Goal: Task Accomplishment & Management: Use online tool/utility

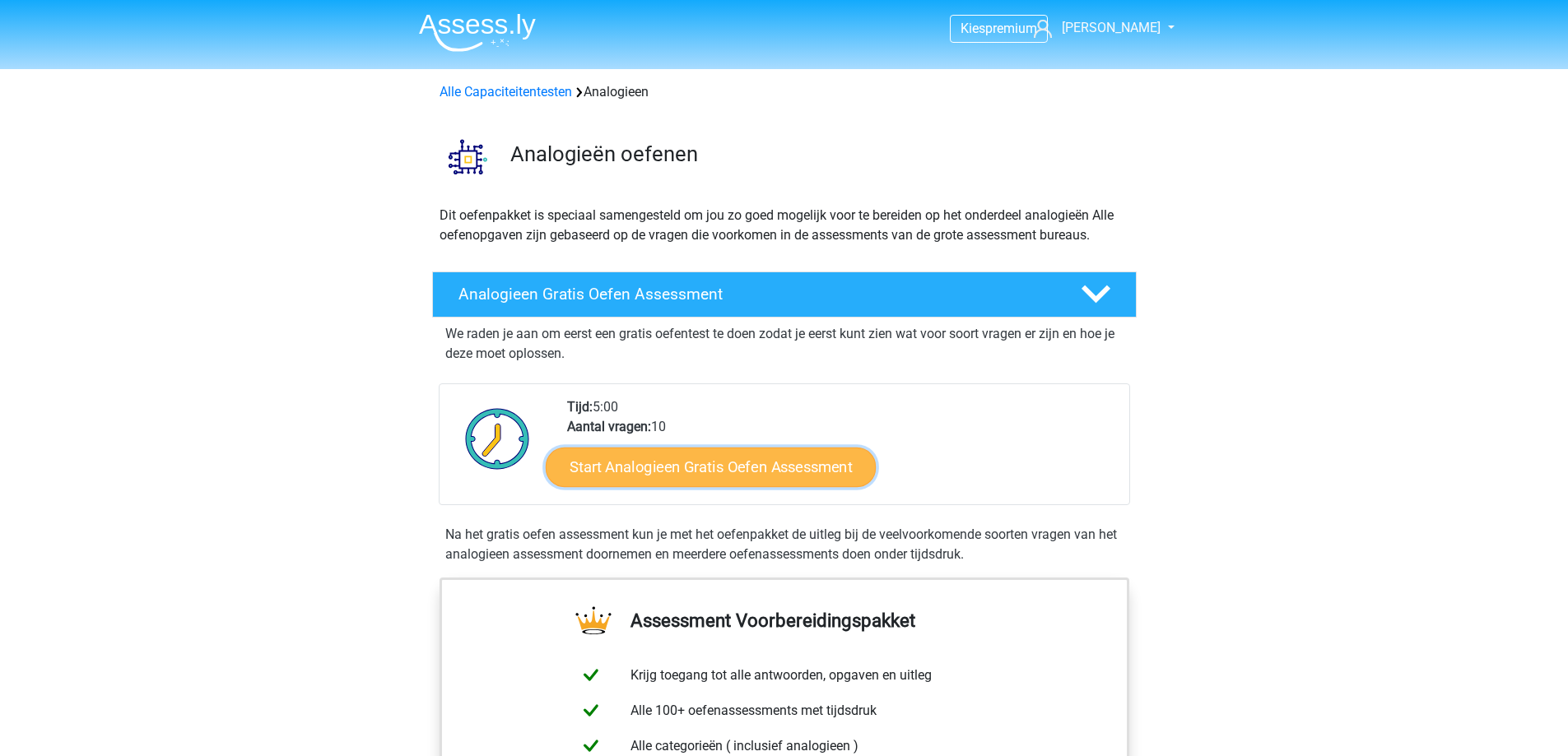
click at [795, 471] on link "Start Analogieen Gratis Oefen Assessment" at bounding box center [711, 466] width 330 height 39
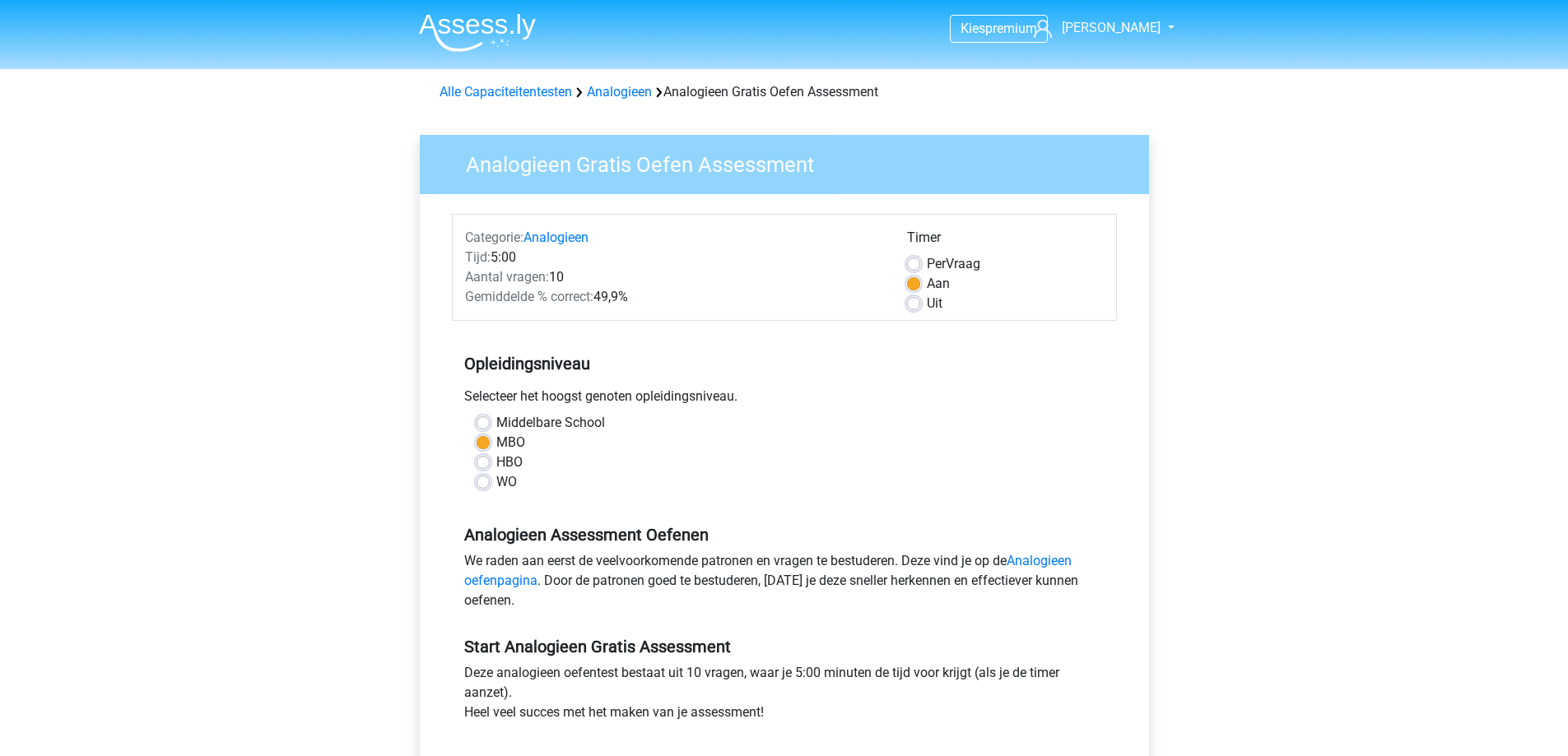
scroll to position [543, 0]
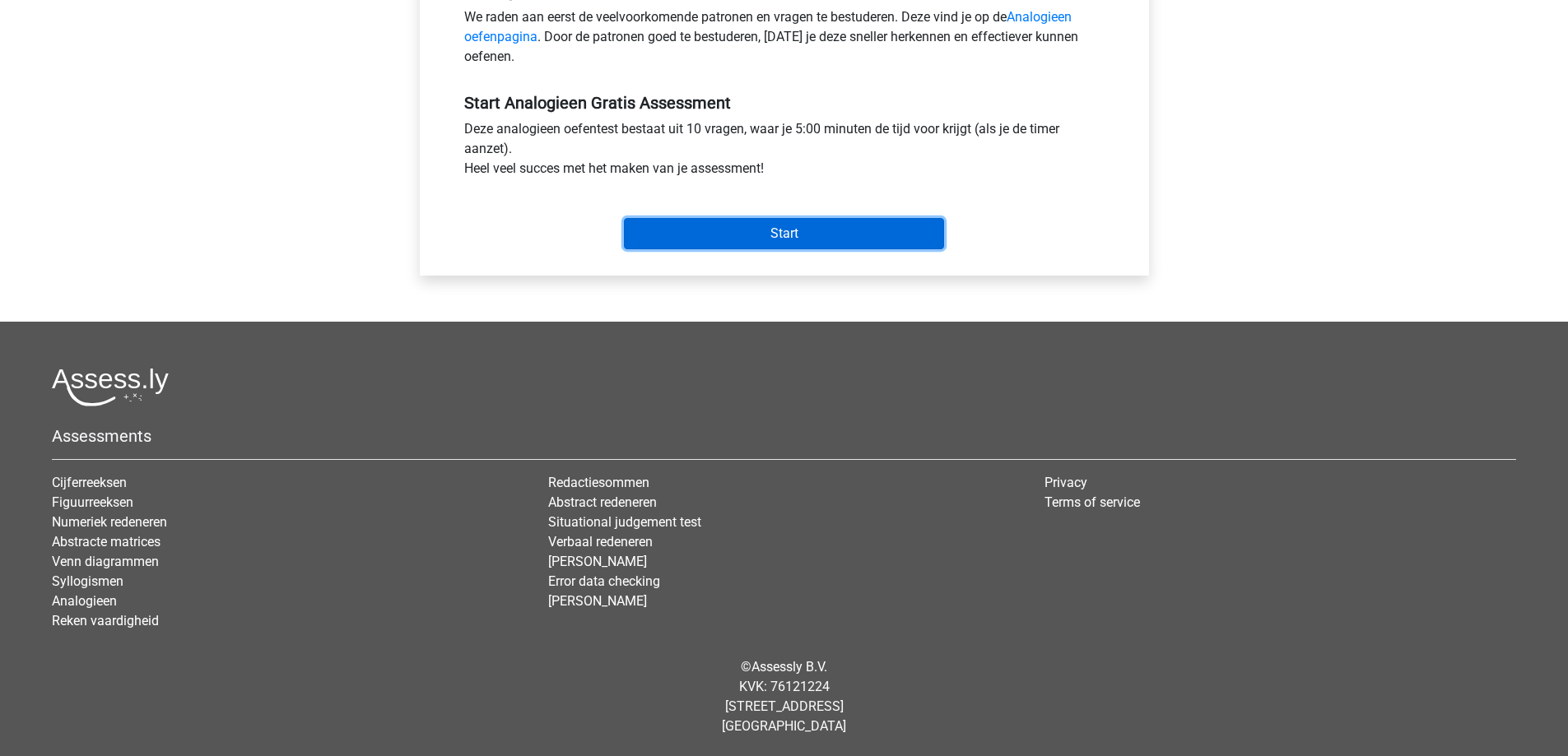
click at [837, 236] on input "Start" at bounding box center [784, 234] width 320 height 31
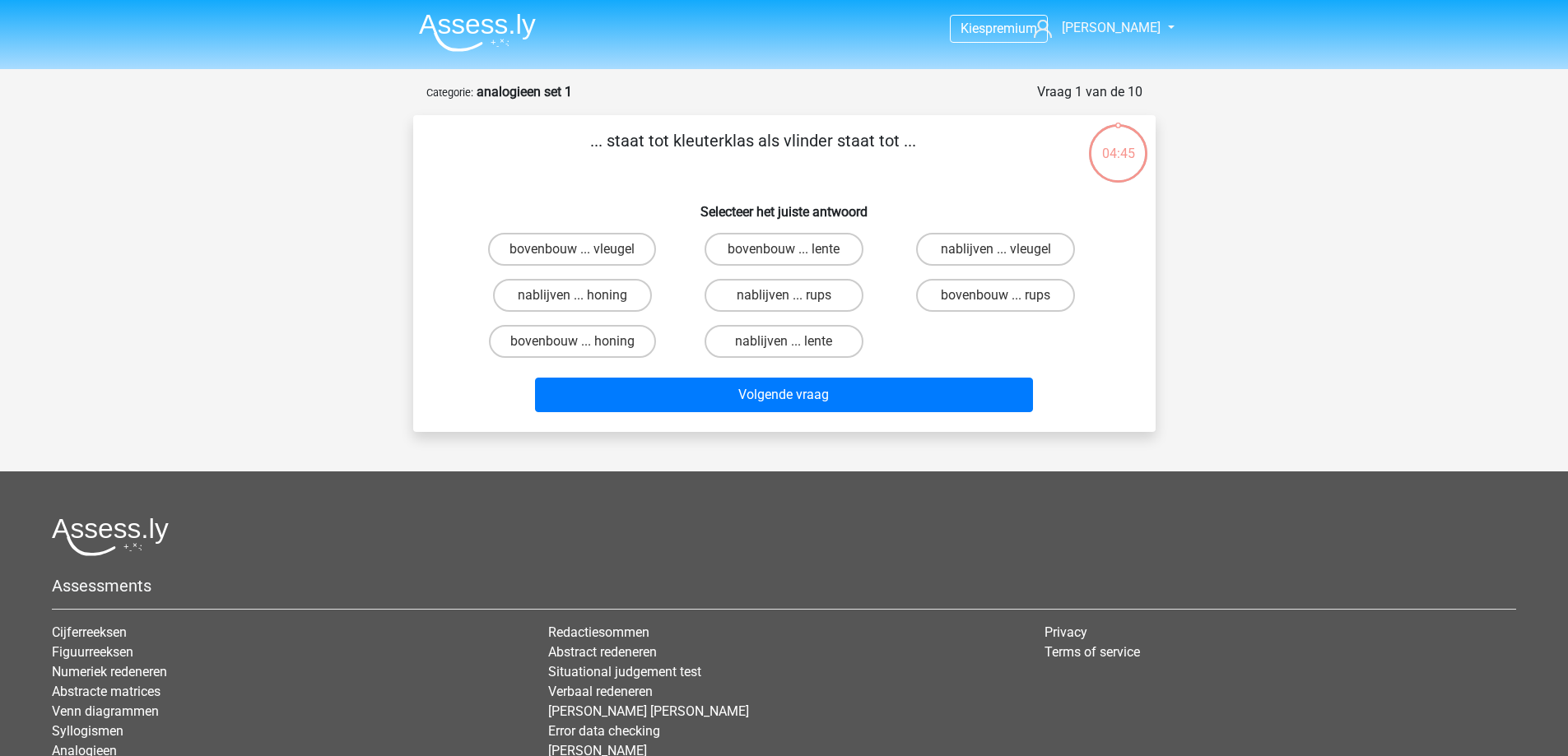
click at [1004, 299] on input "bovenbouw ... rups" at bounding box center [1001, 301] width 11 height 11
radio input "true"
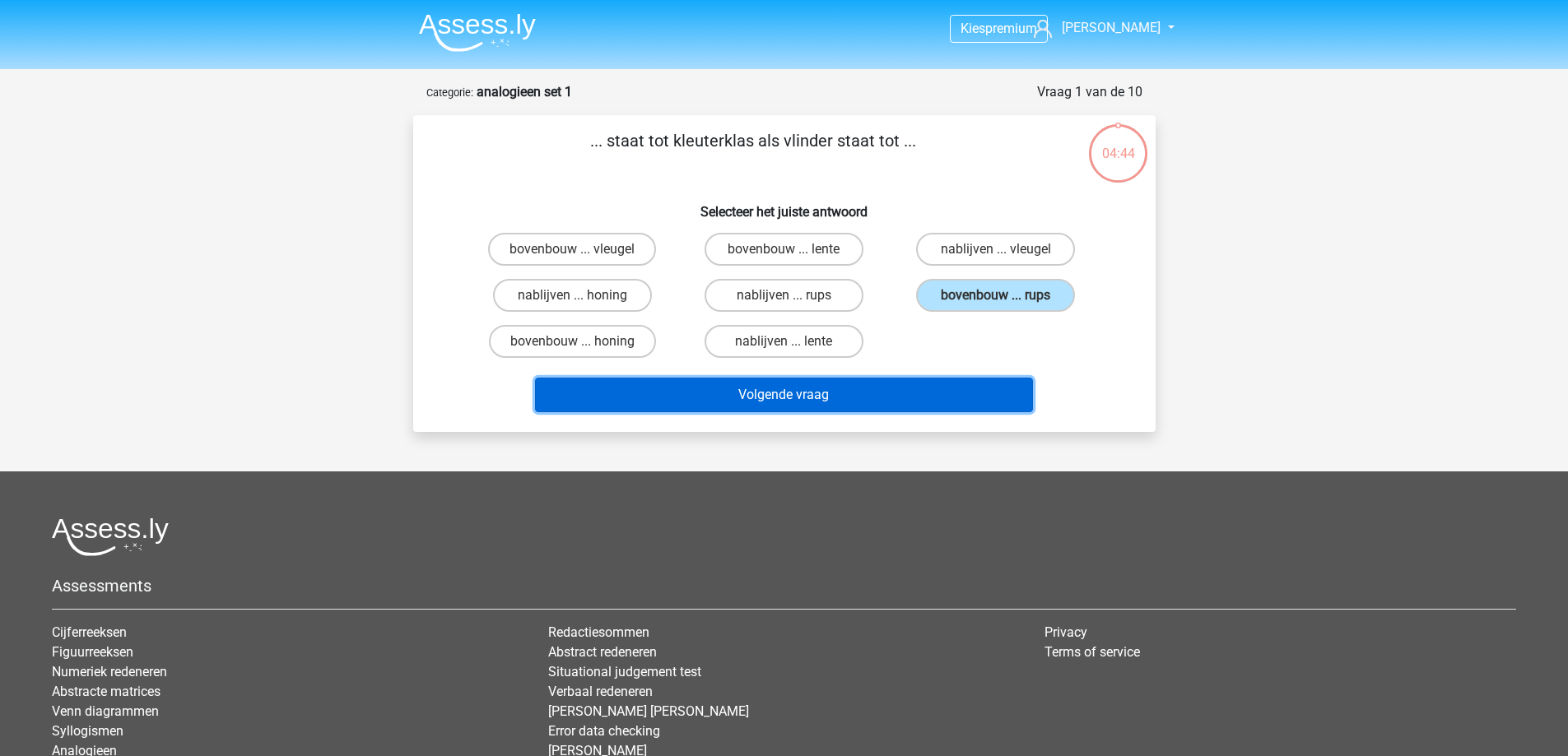
click at [805, 399] on button "Volgende vraag" at bounding box center [784, 395] width 498 height 35
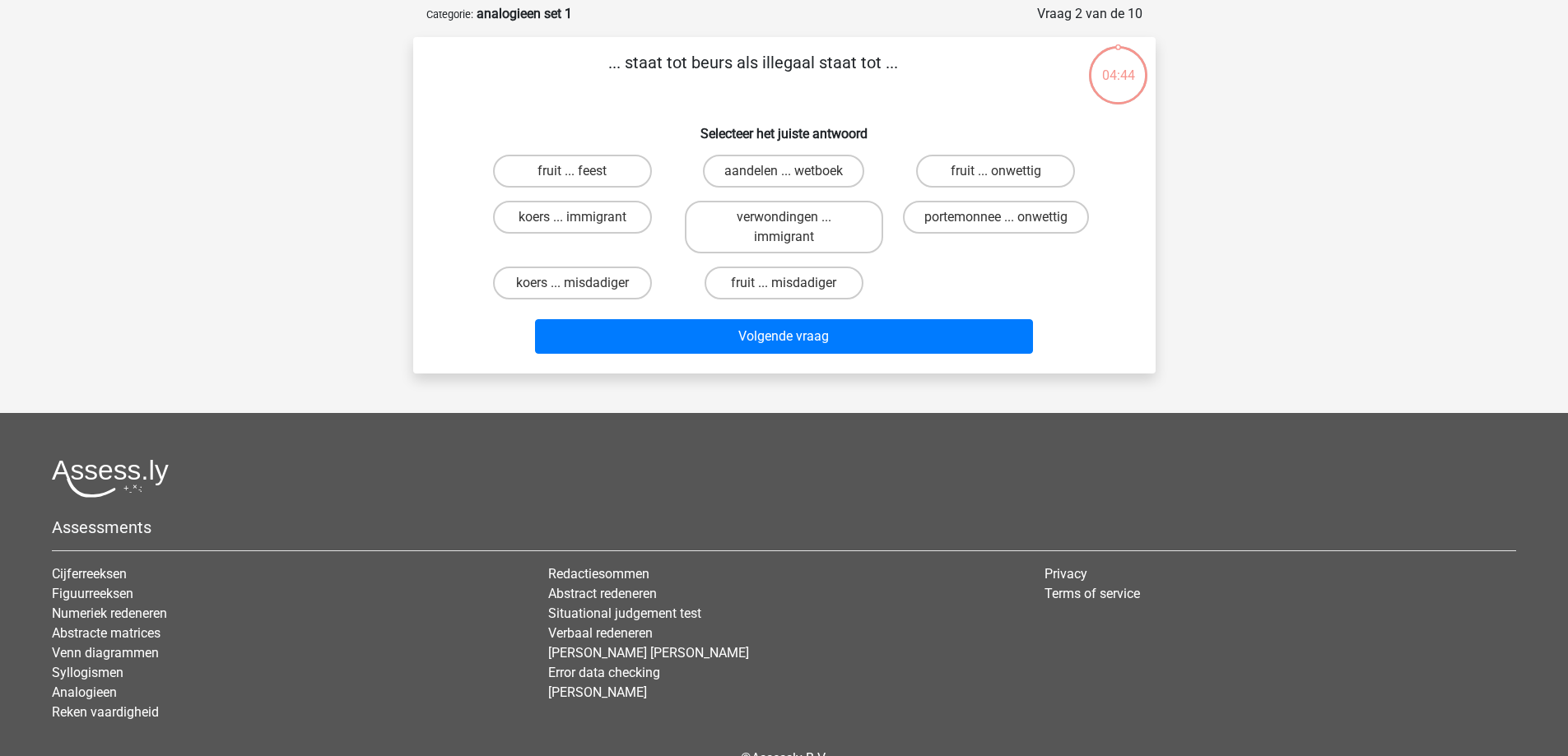
scroll to position [82, 0]
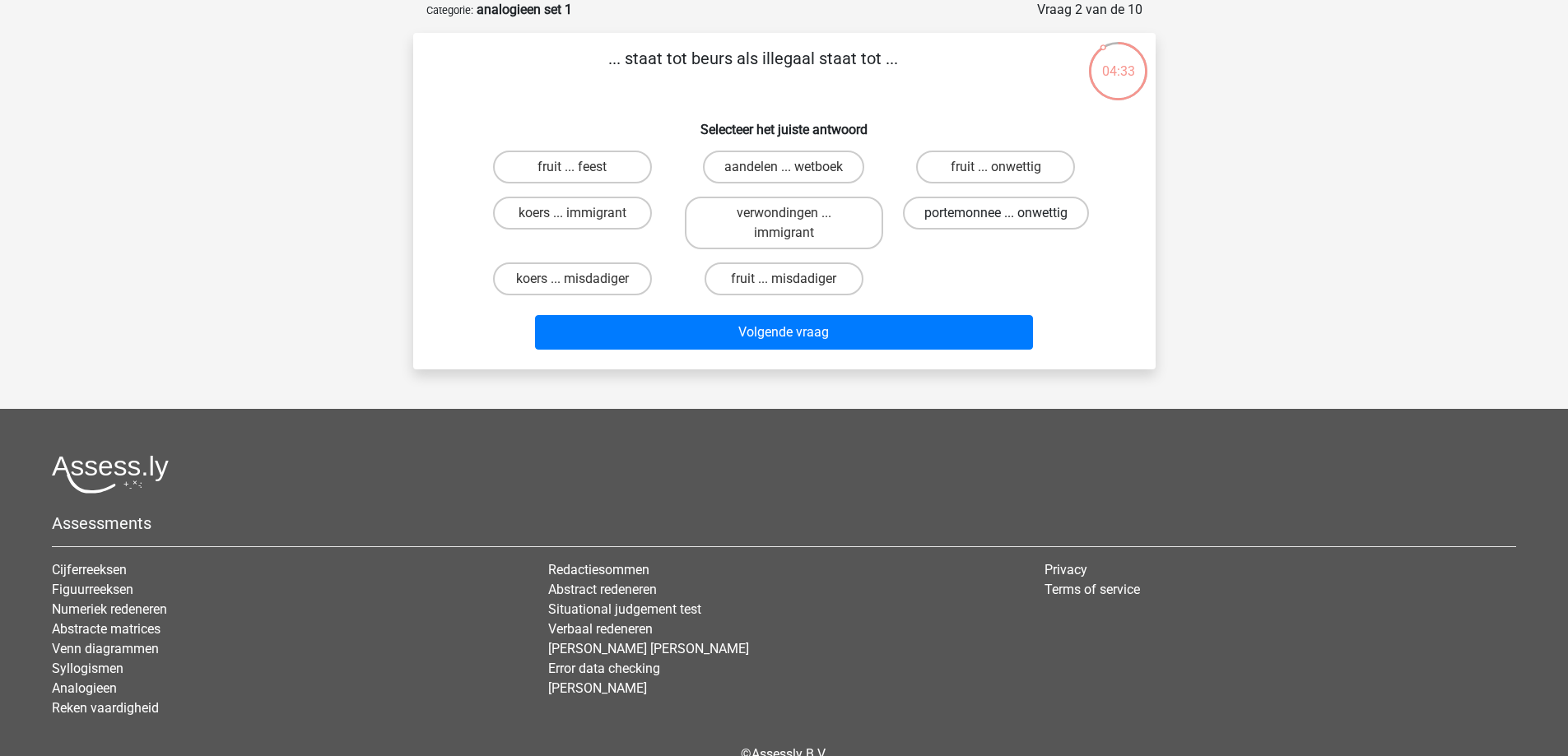
click at [1031, 214] on label "portemonnee ... onwettig" at bounding box center [996, 214] width 186 height 33
click at [1007, 214] on input "portemonnee ... onwettig" at bounding box center [1001, 219] width 11 height 11
radio input "true"
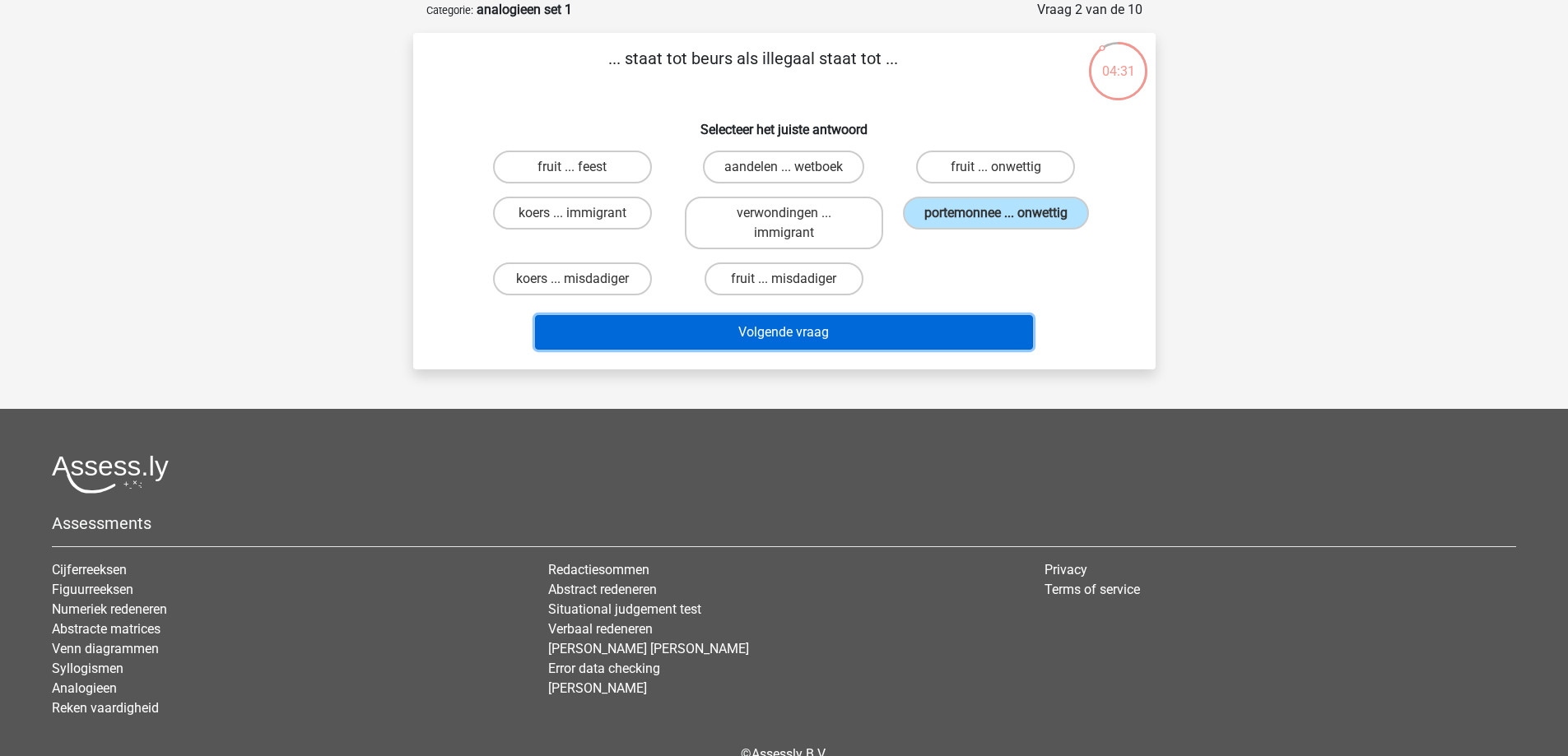
click at [825, 340] on button "Volgende vraag" at bounding box center [784, 333] width 498 height 35
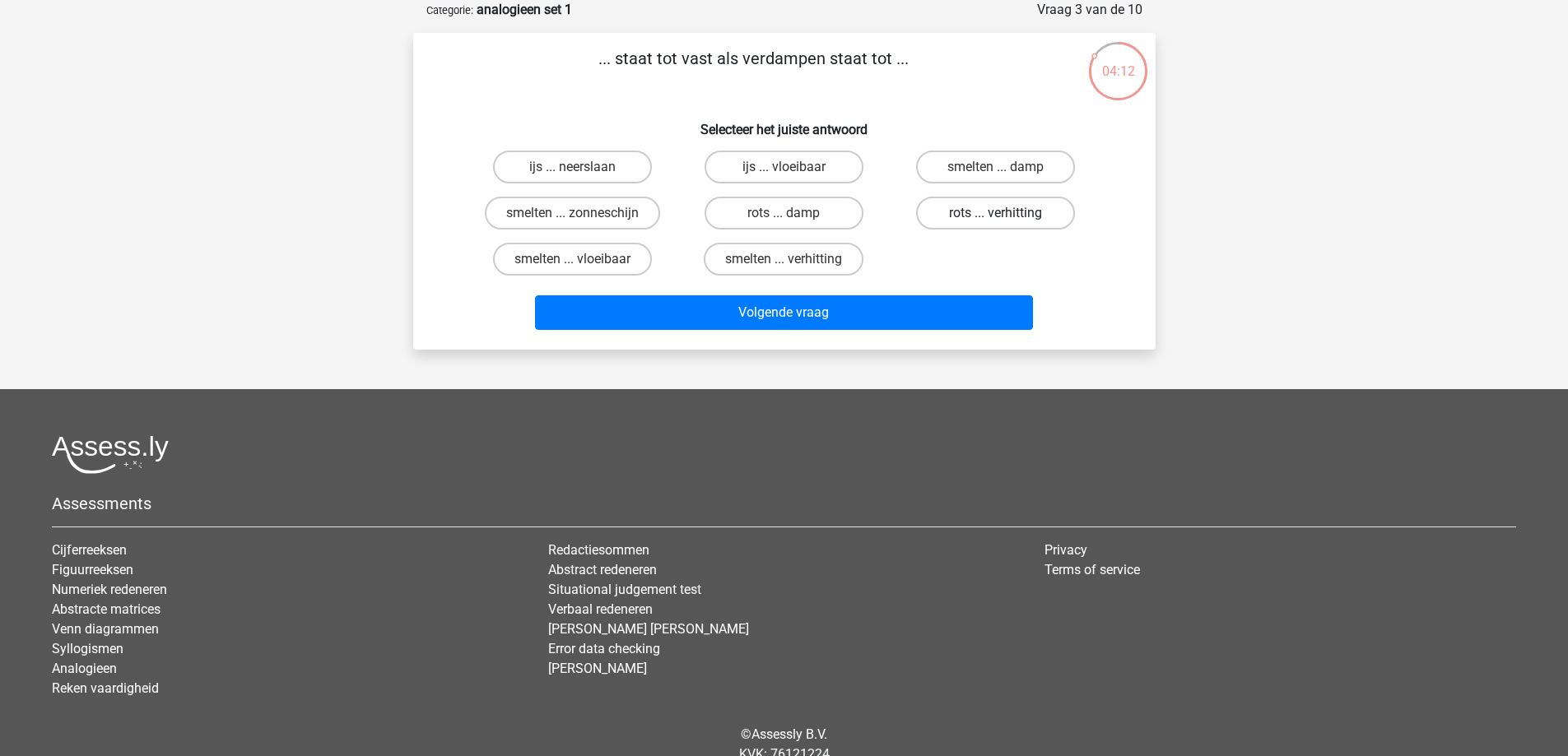
click at [986, 214] on label "rots ... verhitting" at bounding box center [995, 214] width 159 height 33
click at [996, 214] on input "rots ... verhitting" at bounding box center [1001, 219] width 11 height 11
radio input "true"
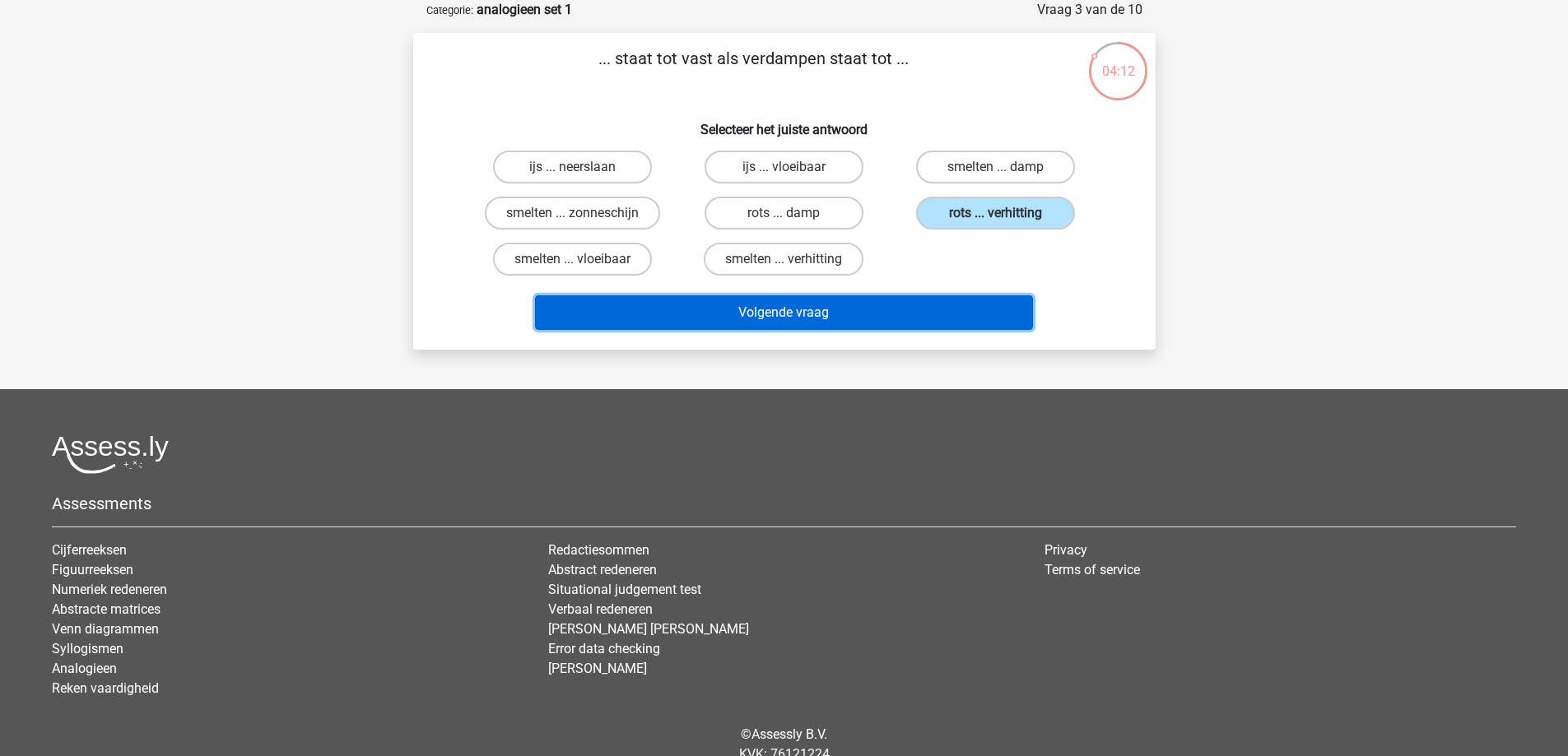
click at [806, 320] on button "Volgende vraag" at bounding box center [784, 312] width 498 height 35
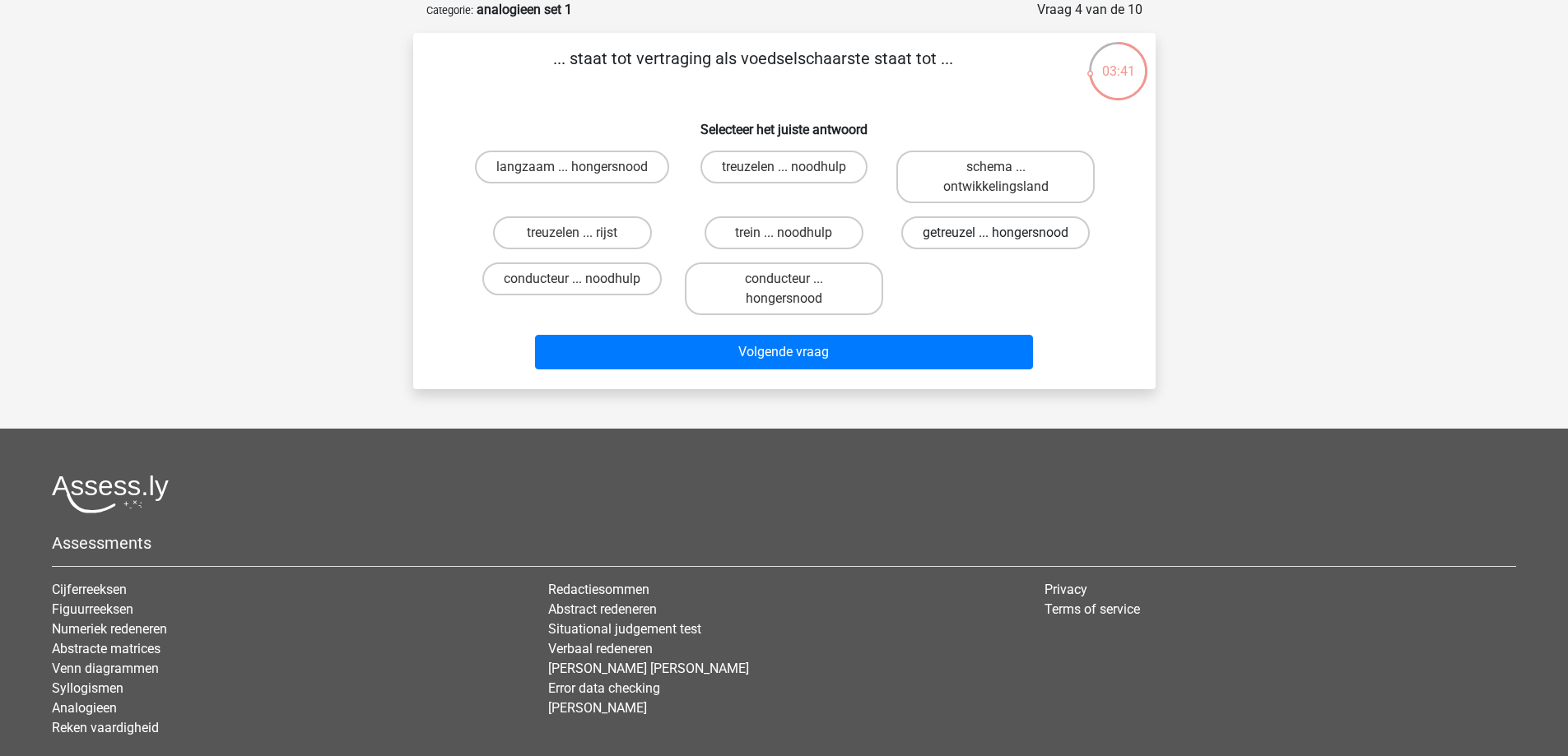
click at [1021, 236] on label "getreuzel ... hongersnood" at bounding box center [996, 233] width 189 height 33
click at [1007, 236] on input "getreuzel ... hongersnood" at bounding box center [1001, 238] width 11 height 11
radio input "true"
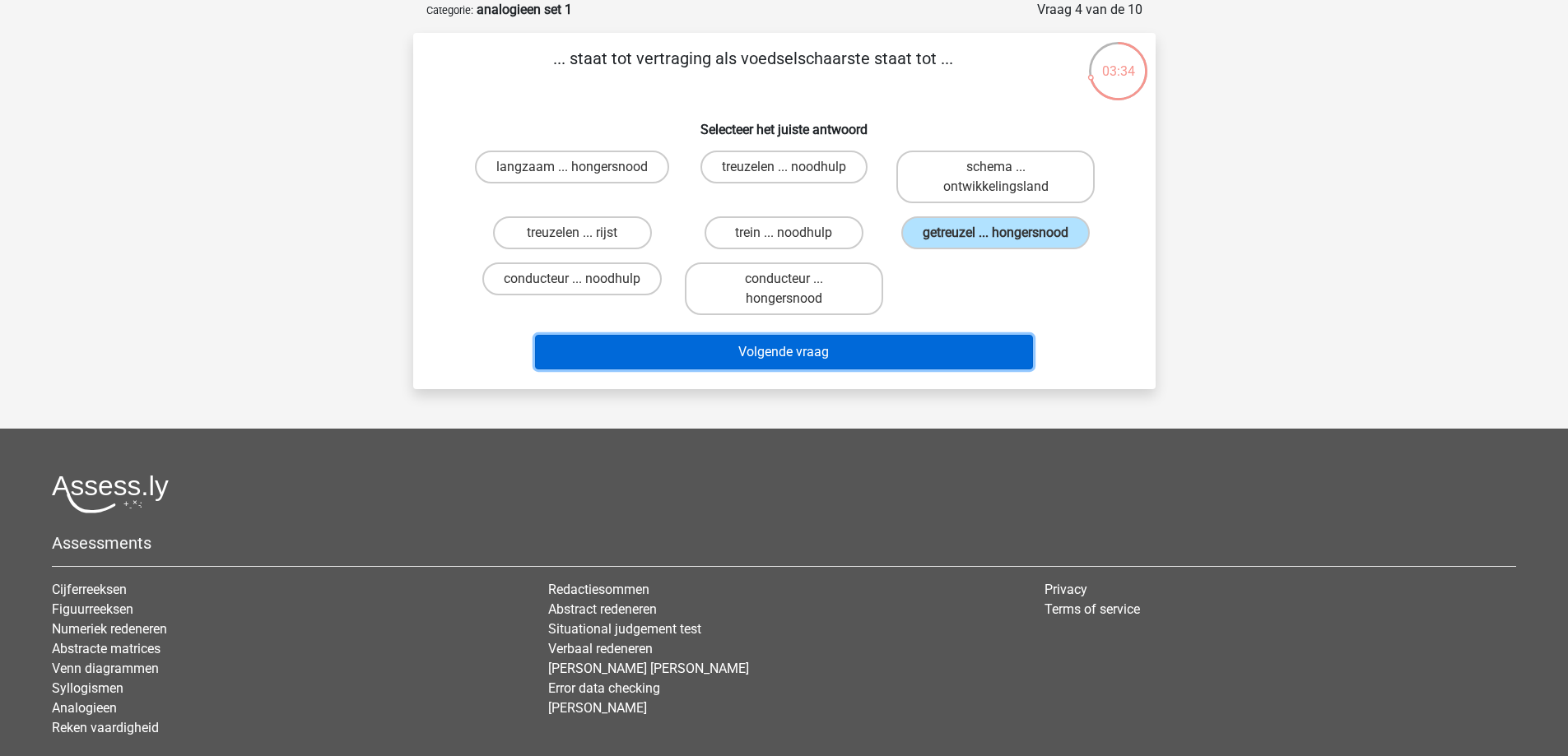
click at [757, 354] on button "Volgende vraag" at bounding box center [784, 352] width 498 height 35
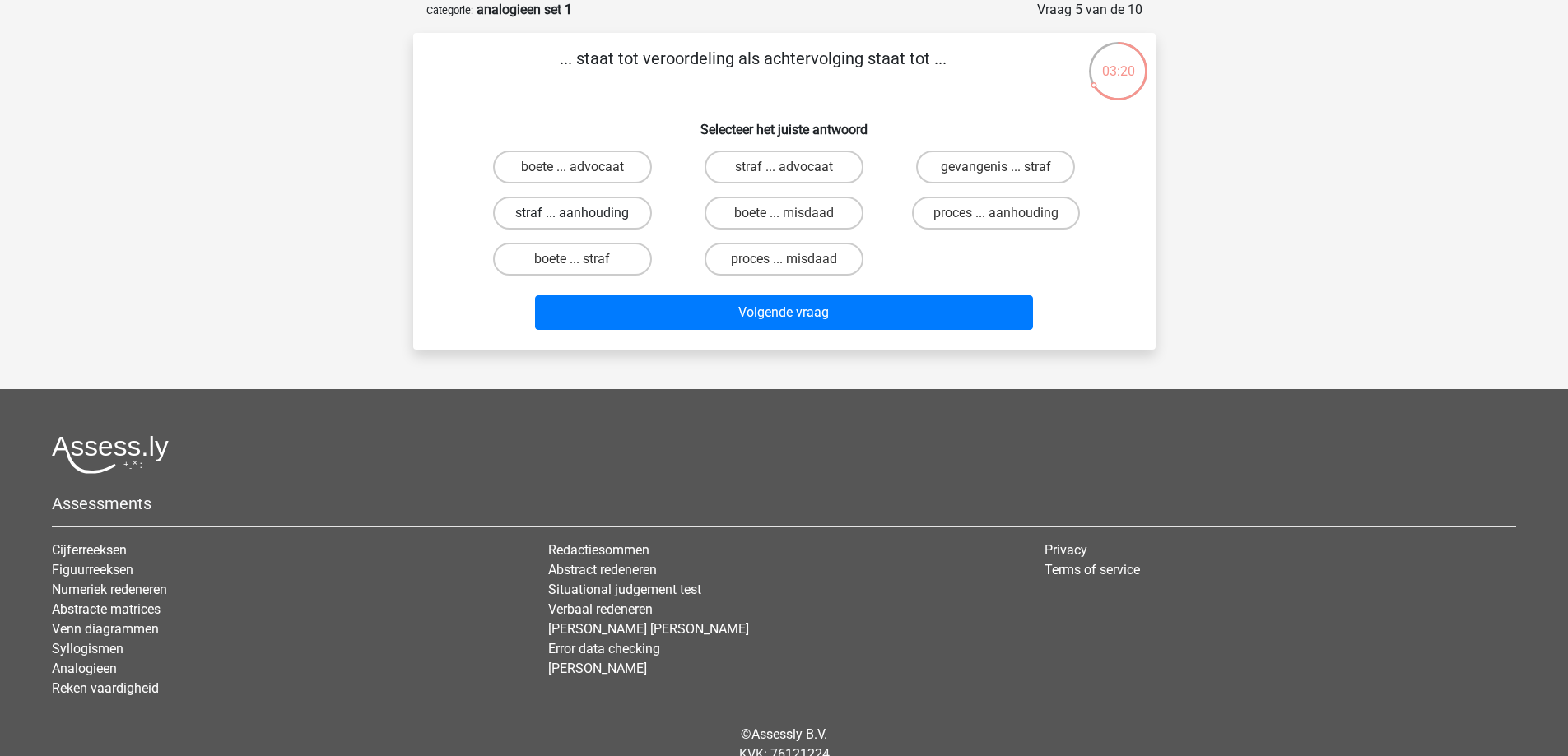
click at [590, 212] on label "straf ... aanhouding" at bounding box center [572, 214] width 159 height 33
click at [583, 214] on input "straf ... aanhouding" at bounding box center [578, 219] width 11 height 11
radio input "true"
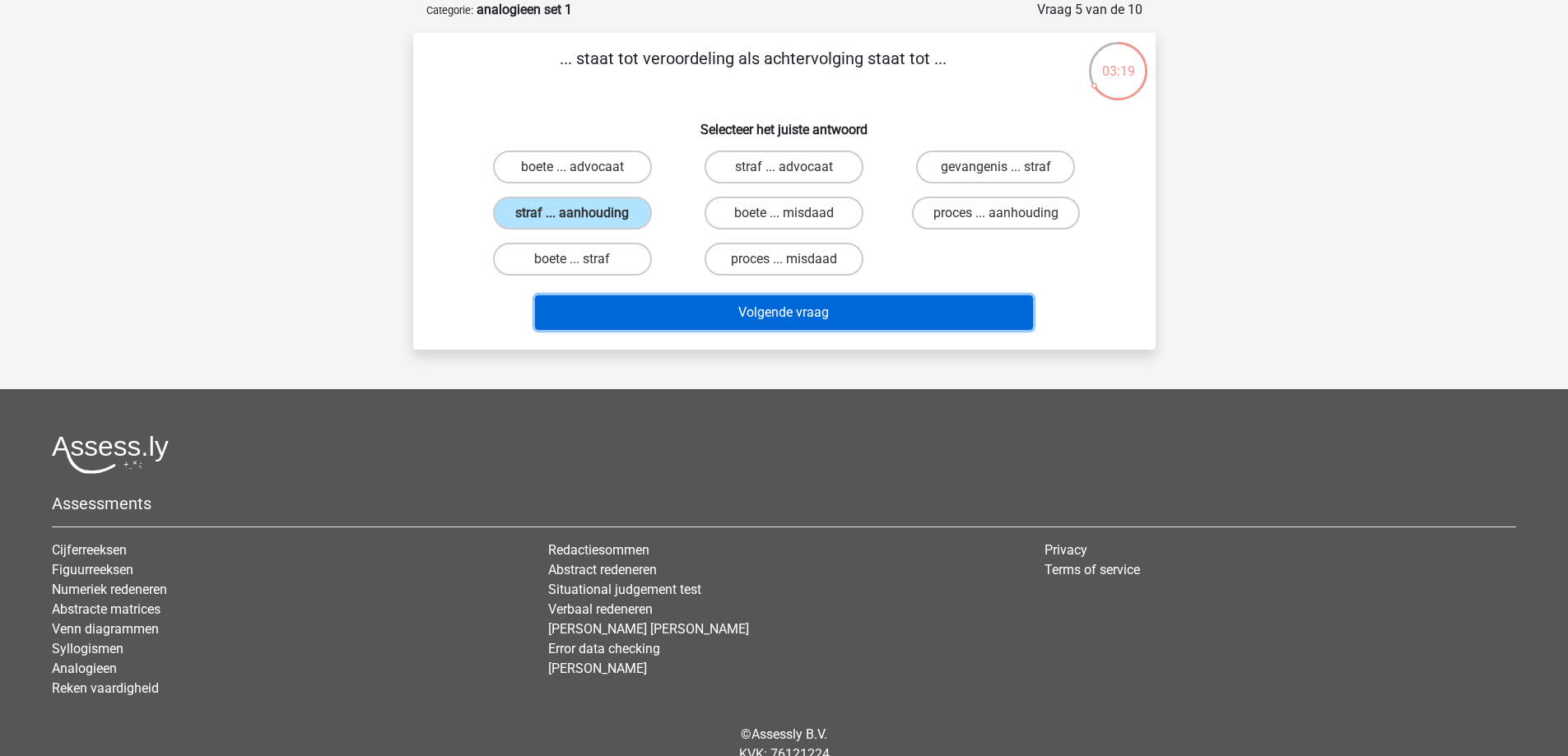
click at [810, 301] on button "Volgende vraag" at bounding box center [784, 312] width 498 height 35
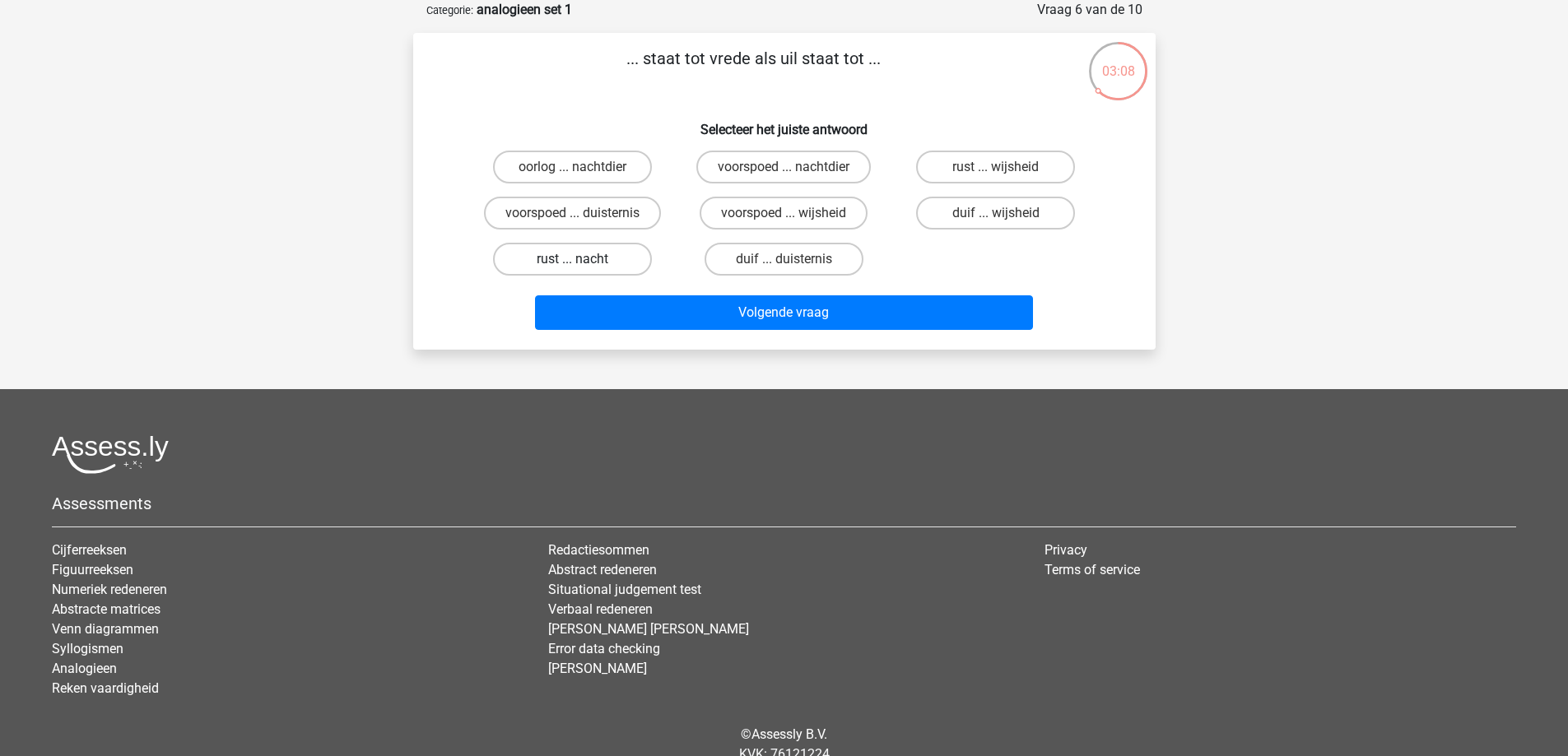
click at [619, 246] on label "rust ... nacht" at bounding box center [572, 259] width 159 height 33
click at [583, 259] on input "rust ... nacht" at bounding box center [578, 265] width 11 height 11
radio input "true"
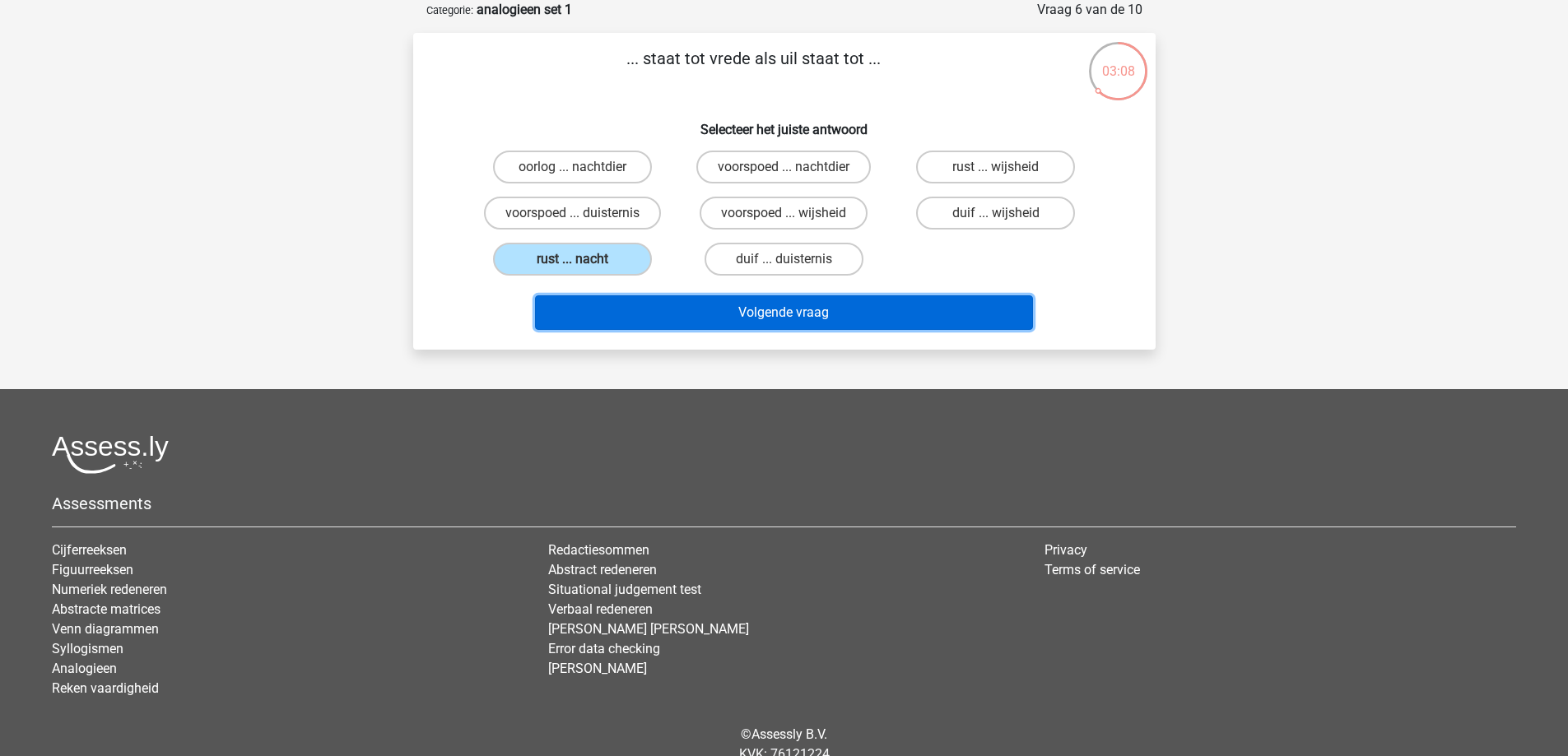
click at [819, 317] on button "Volgende vraag" at bounding box center [784, 312] width 498 height 35
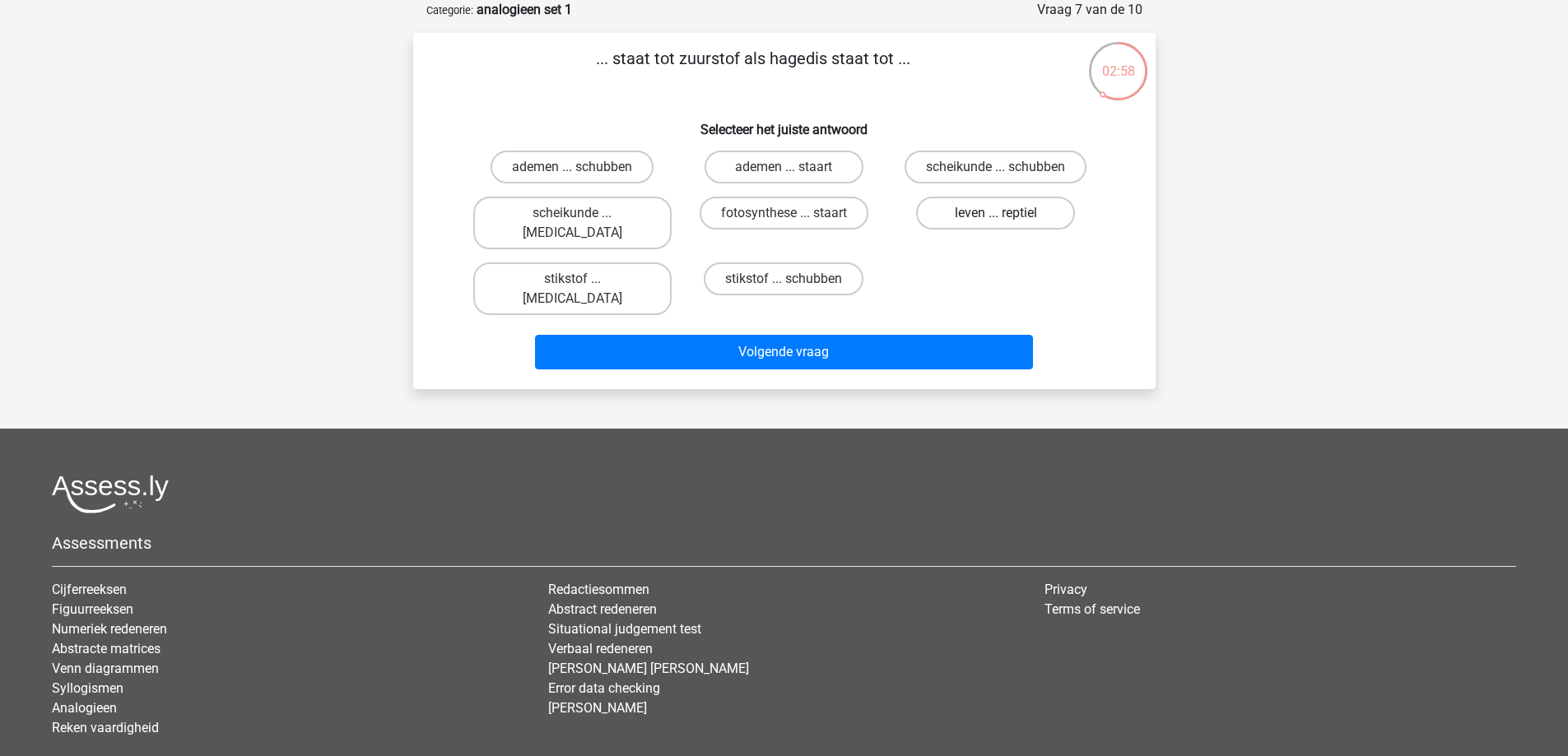
click at [1066, 213] on label "leven ... reptiel" at bounding box center [995, 214] width 159 height 33
click at [1007, 214] on input "leven ... reptiel" at bounding box center [1001, 219] width 11 height 11
radio input "true"
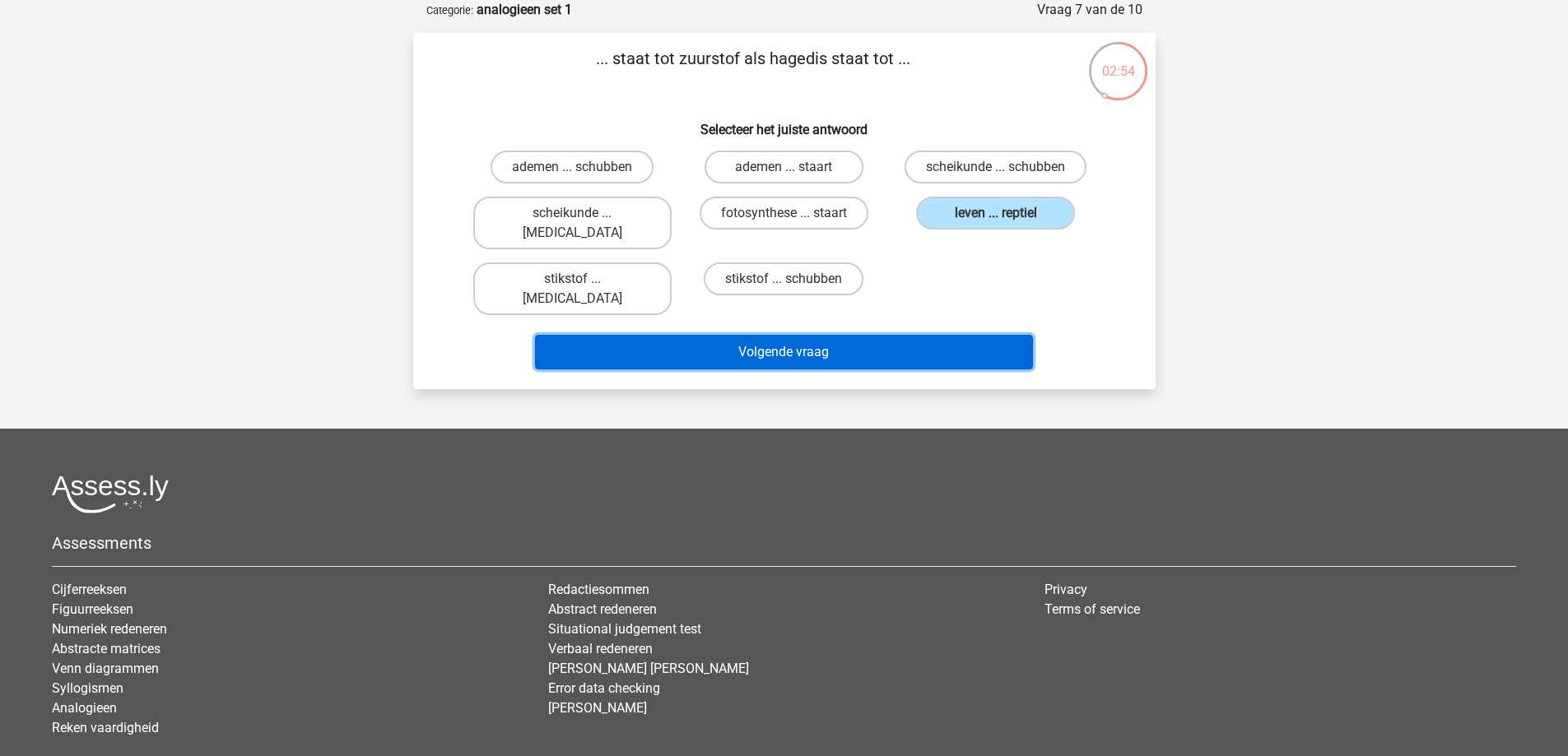
click at [801, 334] on button "Volgende vraag" at bounding box center [784, 352] width 498 height 35
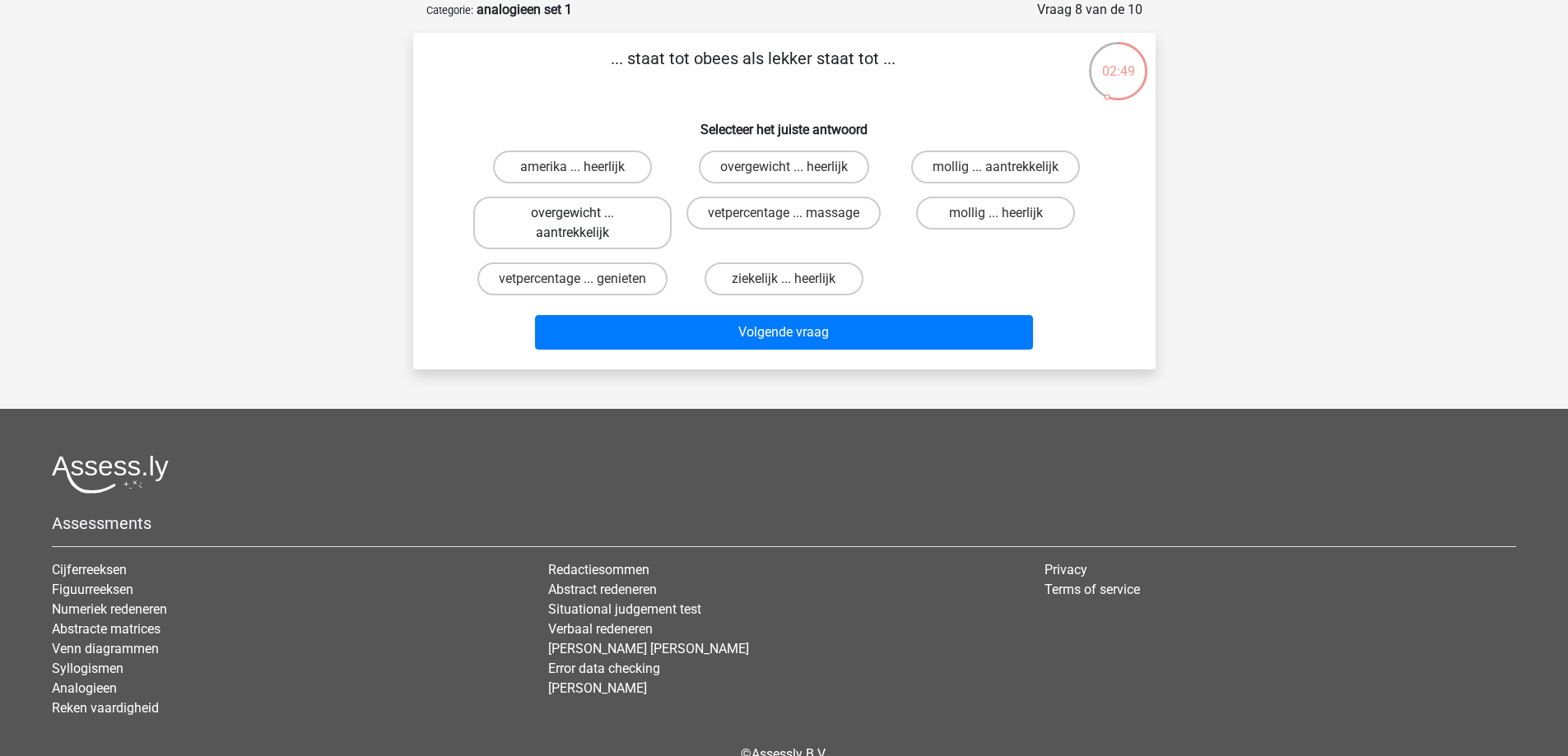
click at [561, 219] on label "overgewicht ... aantrekkelijk" at bounding box center [572, 223] width 198 height 52
click at [572, 219] on input "overgewicht ... aantrekkelijk" at bounding box center [578, 219] width 11 height 11
radio input "true"
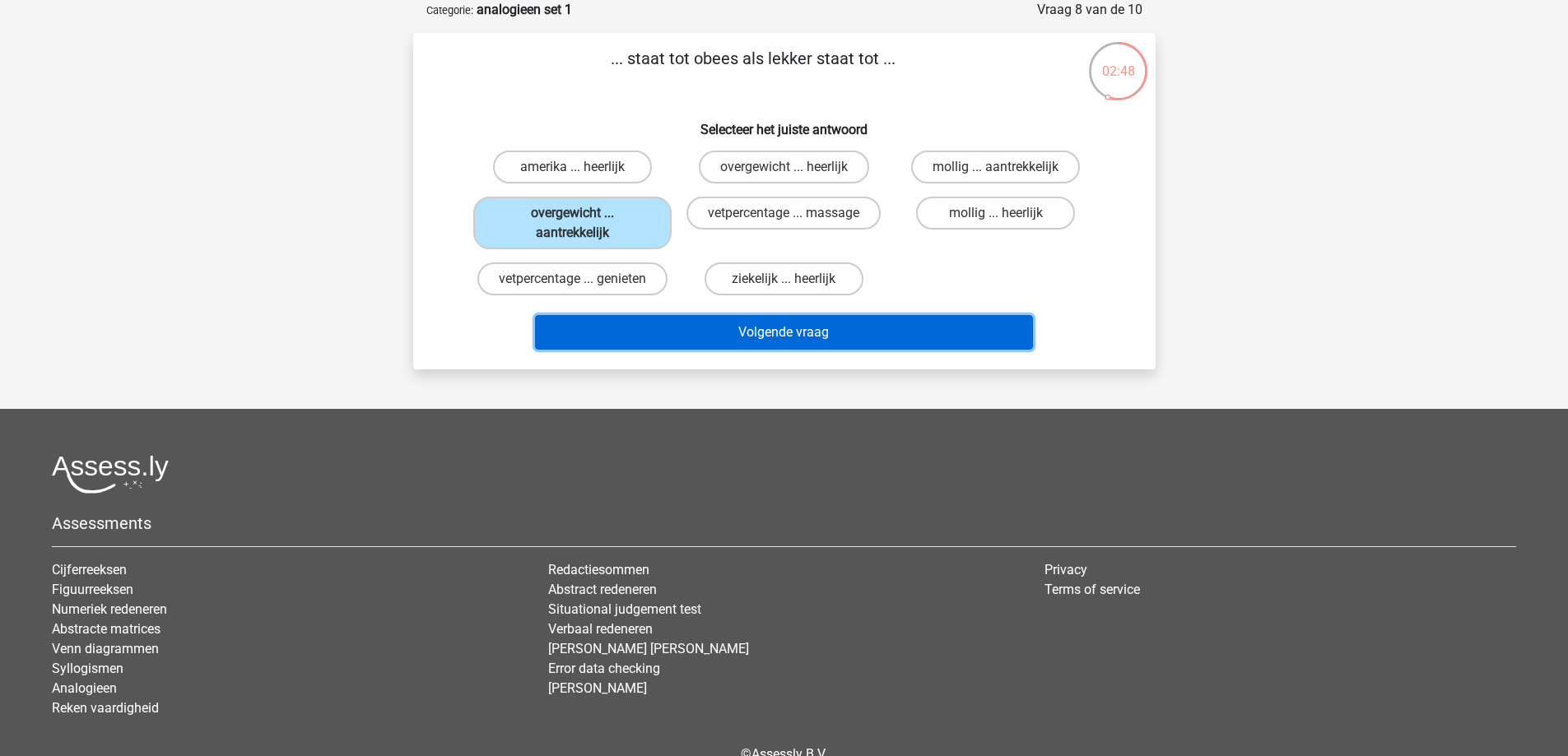
click at [729, 326] on button "Volgende vraag" at bounding box center [784, 333] width 498 height 35
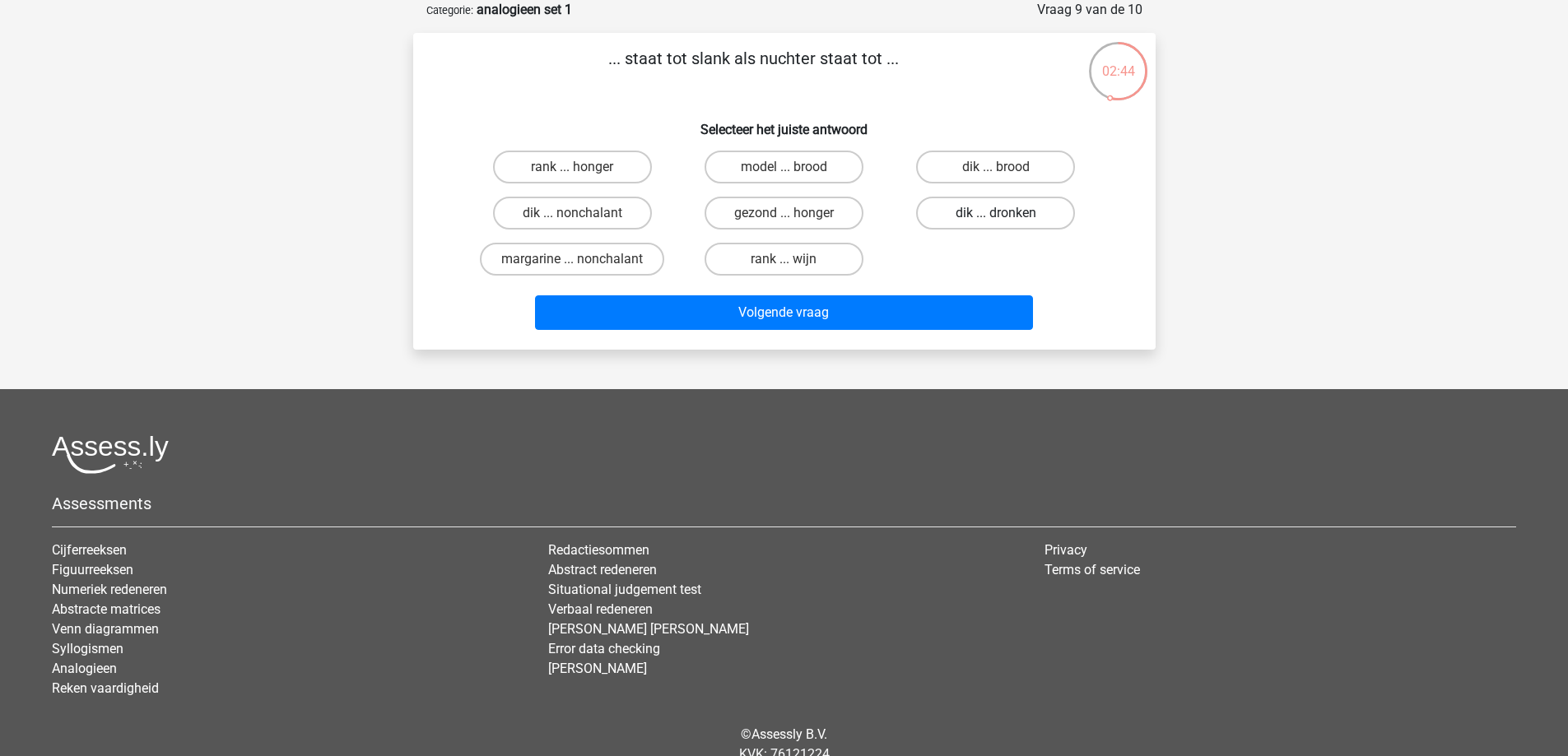
click at [988, 221] on label "dik ... dronken" at bounding box center [995, 214] width 159 height 33
click at [996, 221] on input "dik ... dronken" at bounding box center [1001, 219] width 11 height 11
radio input "true"
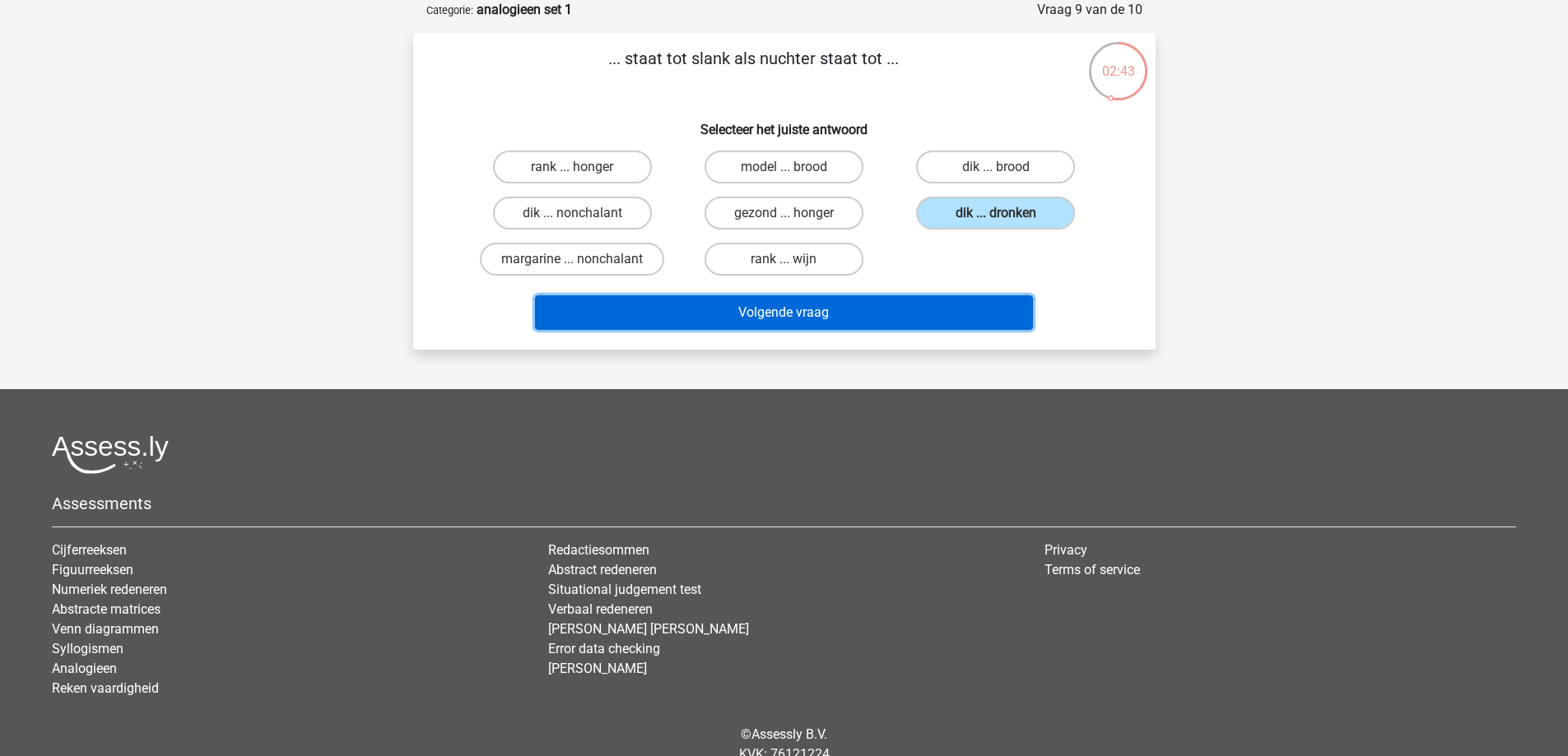
click at [861, 312] on button "Volgende vraag" at bounding box center [784, 312] width 498 height 35
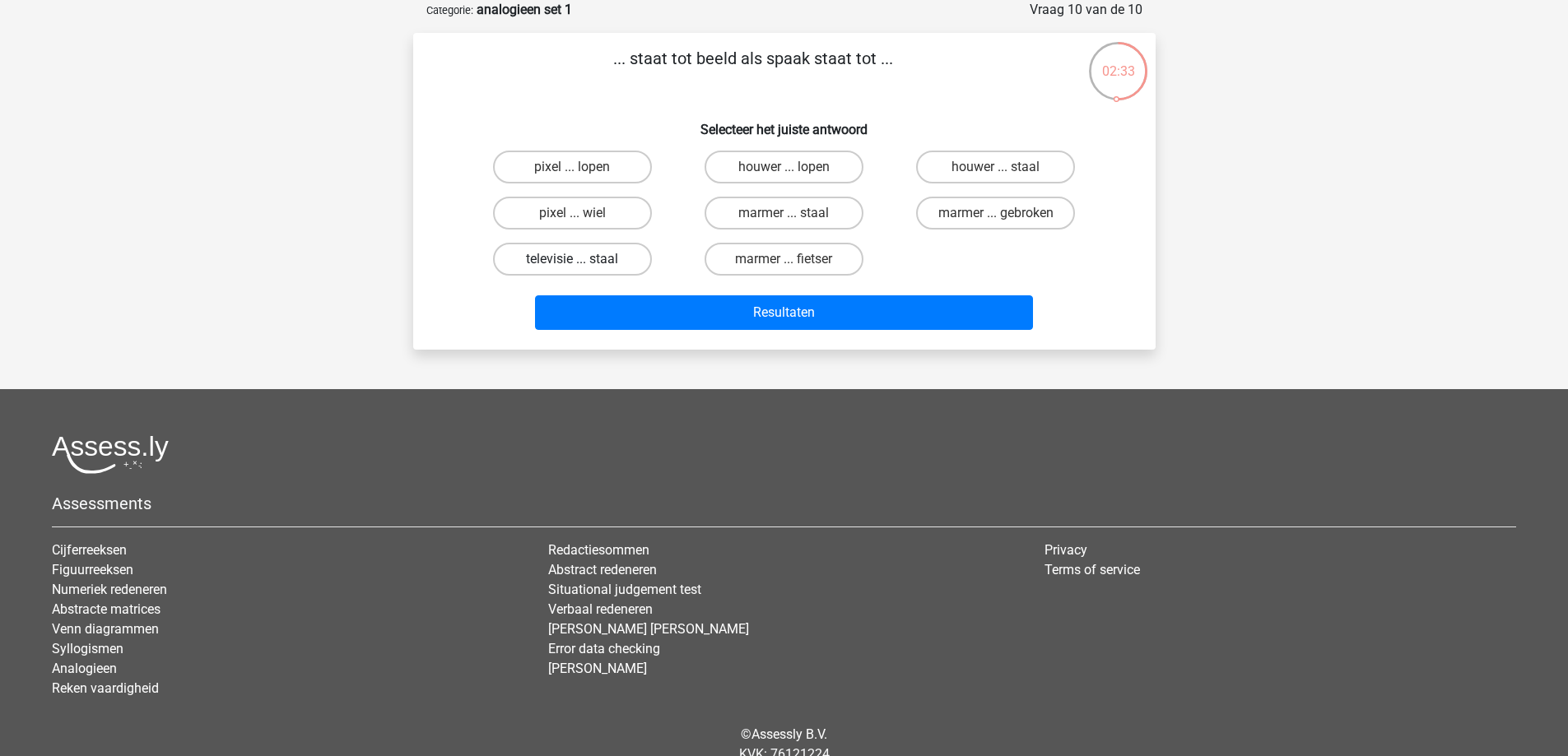
click at [633, 262] on label "televisie ... staal" at bounding box center [572, 259] width 159 height 33
click at [583, 262] on input "televisie ... staal" at bounding box center [578, 265] width 11 height 11
radio input "true"
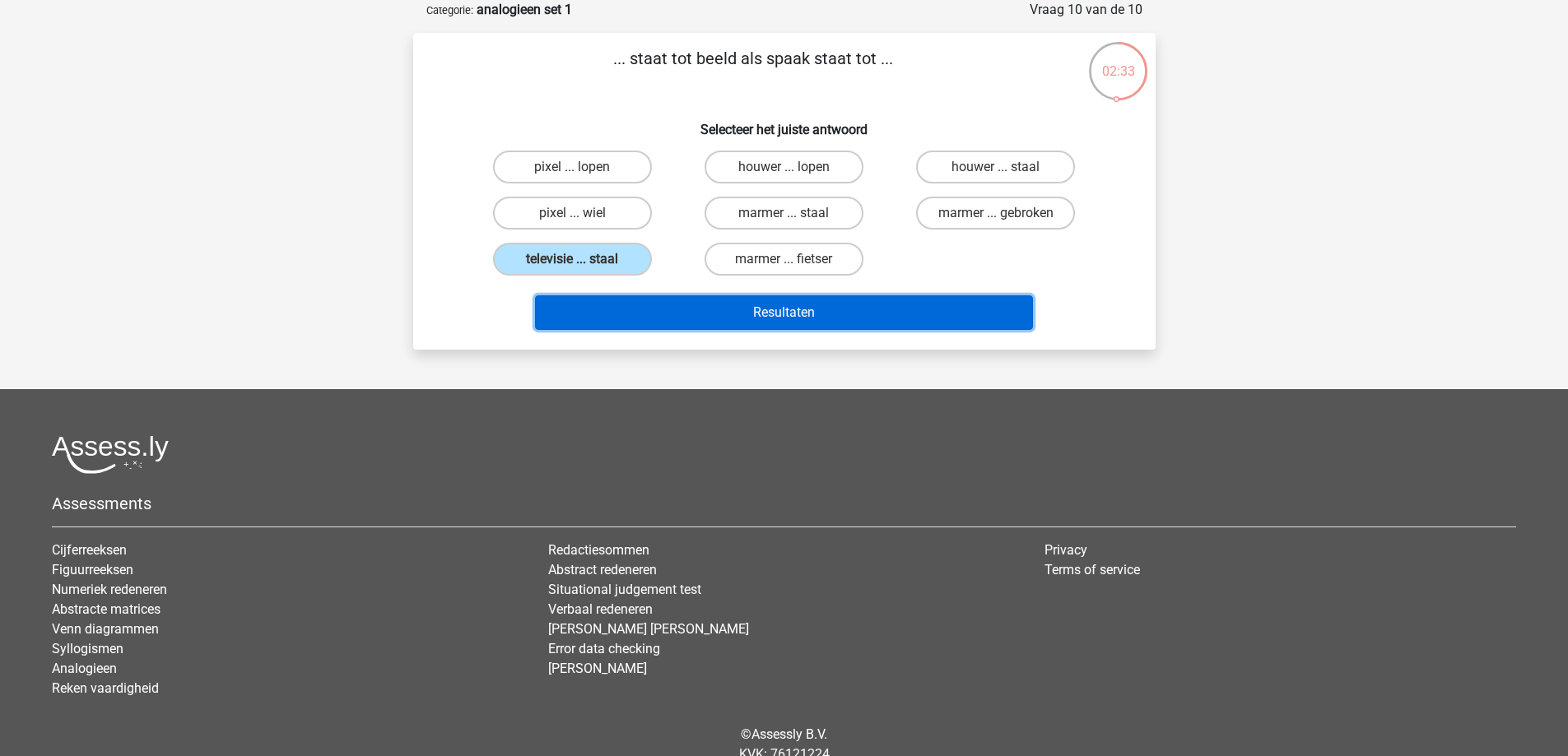
click at [839, 327] on button "Resultaten" at bounding box center [784, 312] width 498 height 35
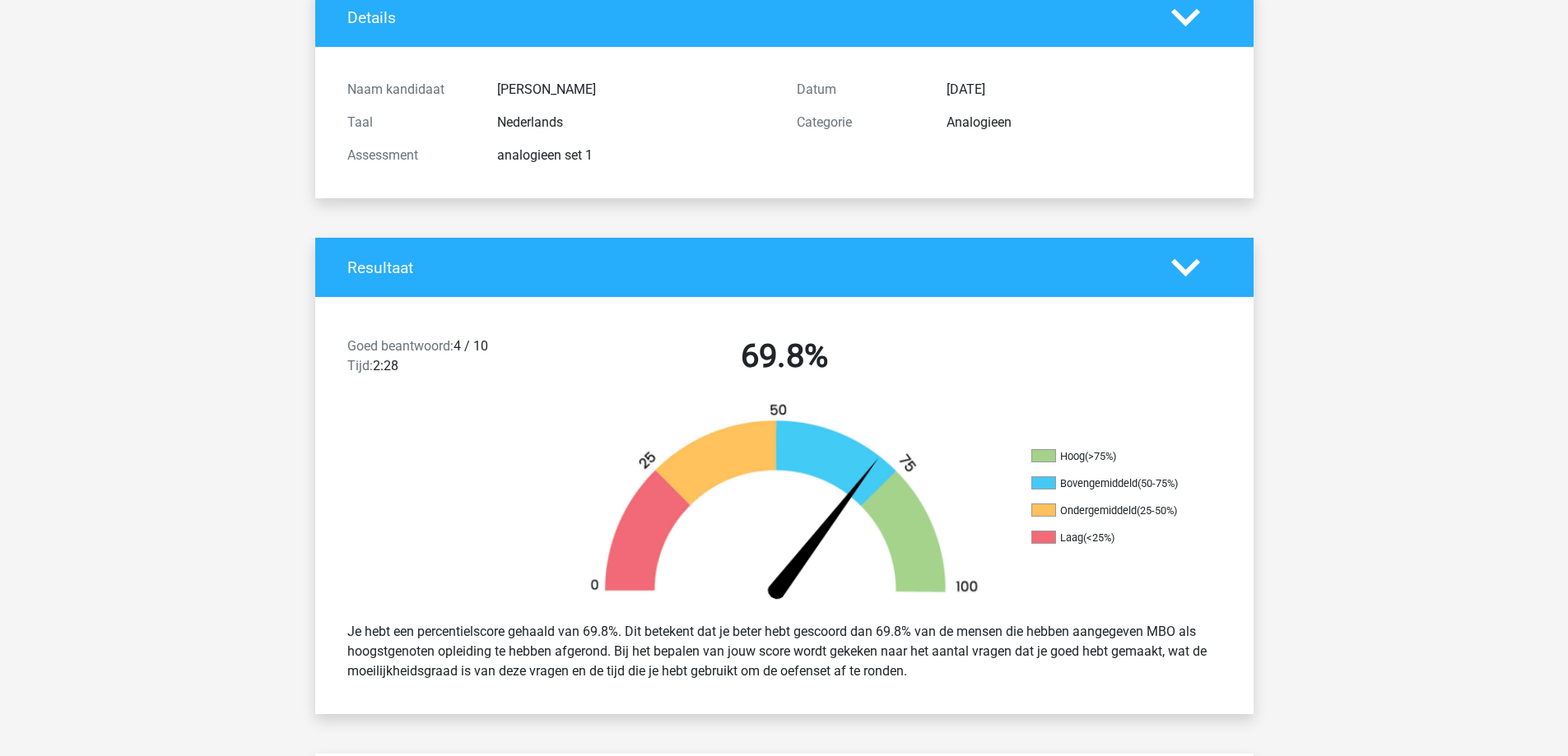
scroll to position [247, 0]
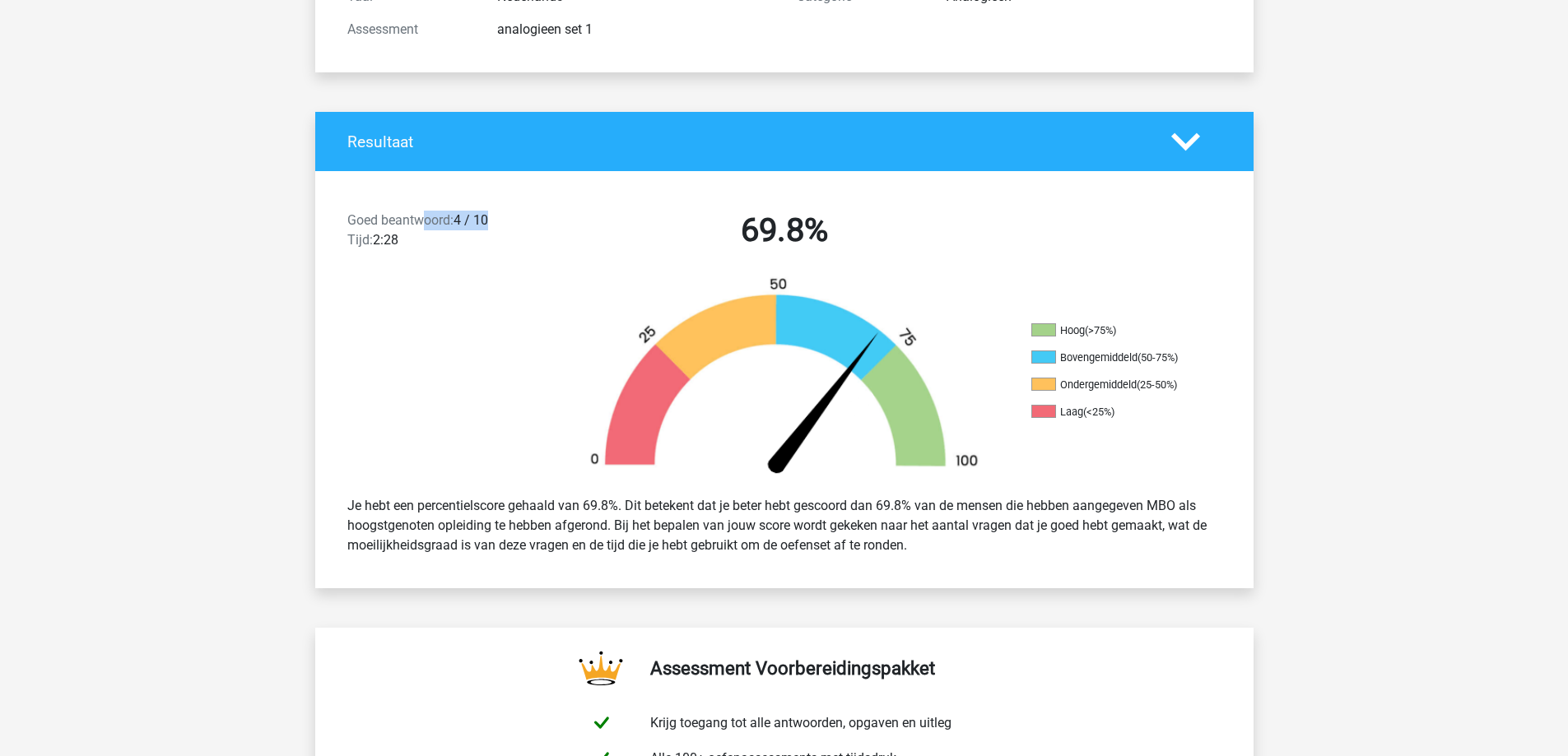
drag, startPoint x: 427, startPoint y: 222, endPoint x: 501, endPoint y: 218, distance: 74.1
click at [497, 218] on div "Goed beantwoord: 4 / 10 Tijd: 2:28" at bounding box center [447, 234] width 225 height 46
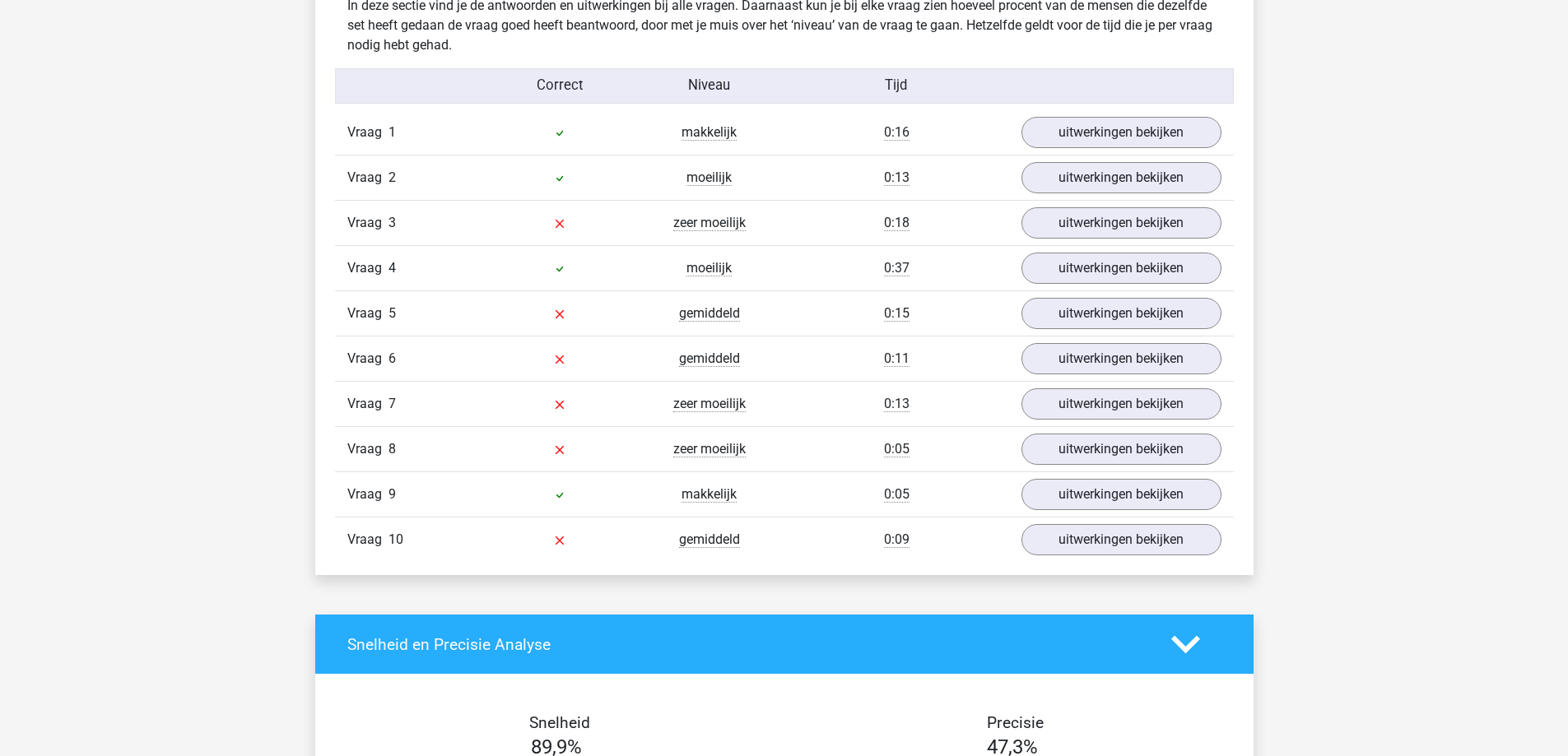
scroll to position [1316, 0]
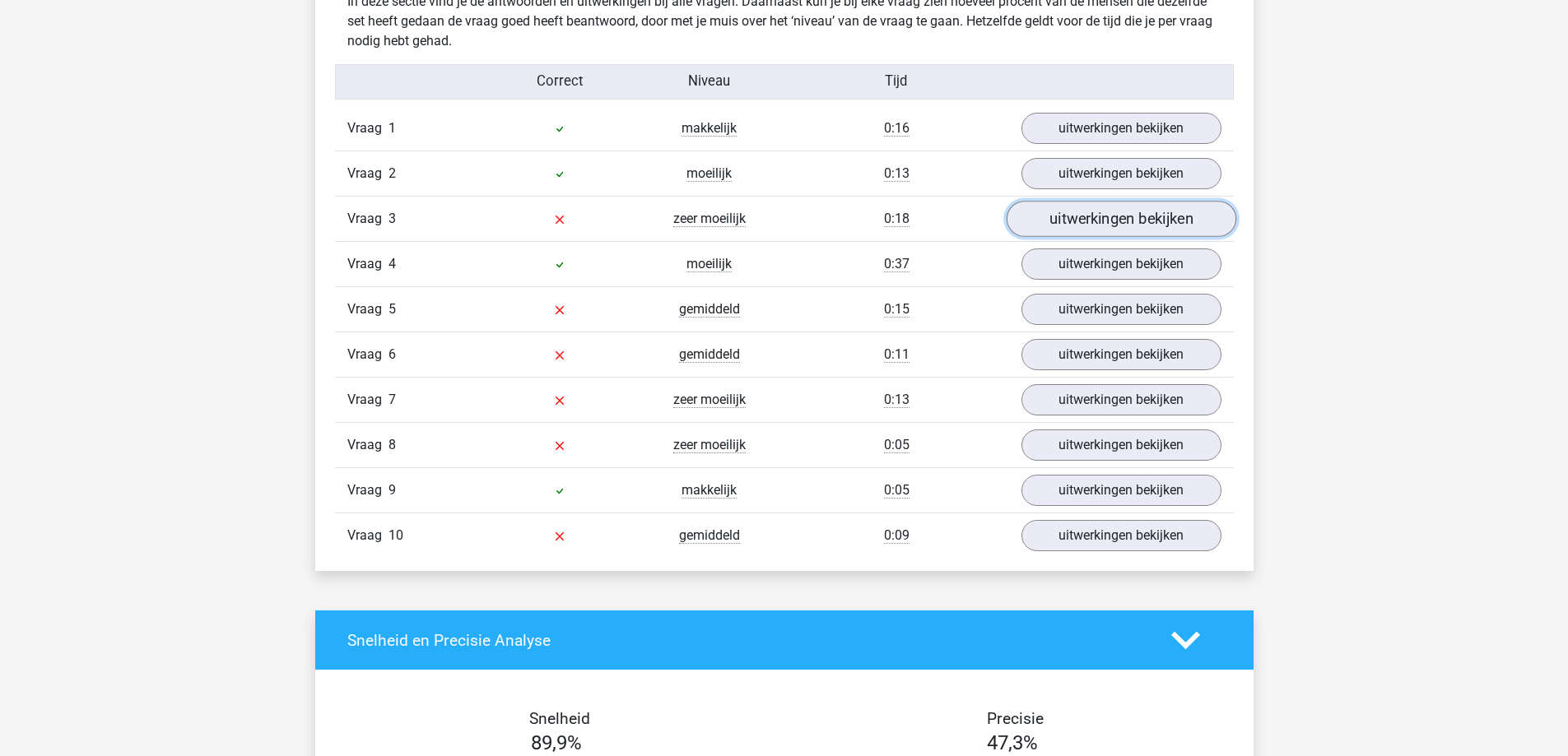
click at [1142, 222] on link "uitwerkingen bekijken" at bounding box center [1121, 220] width 229 height 37
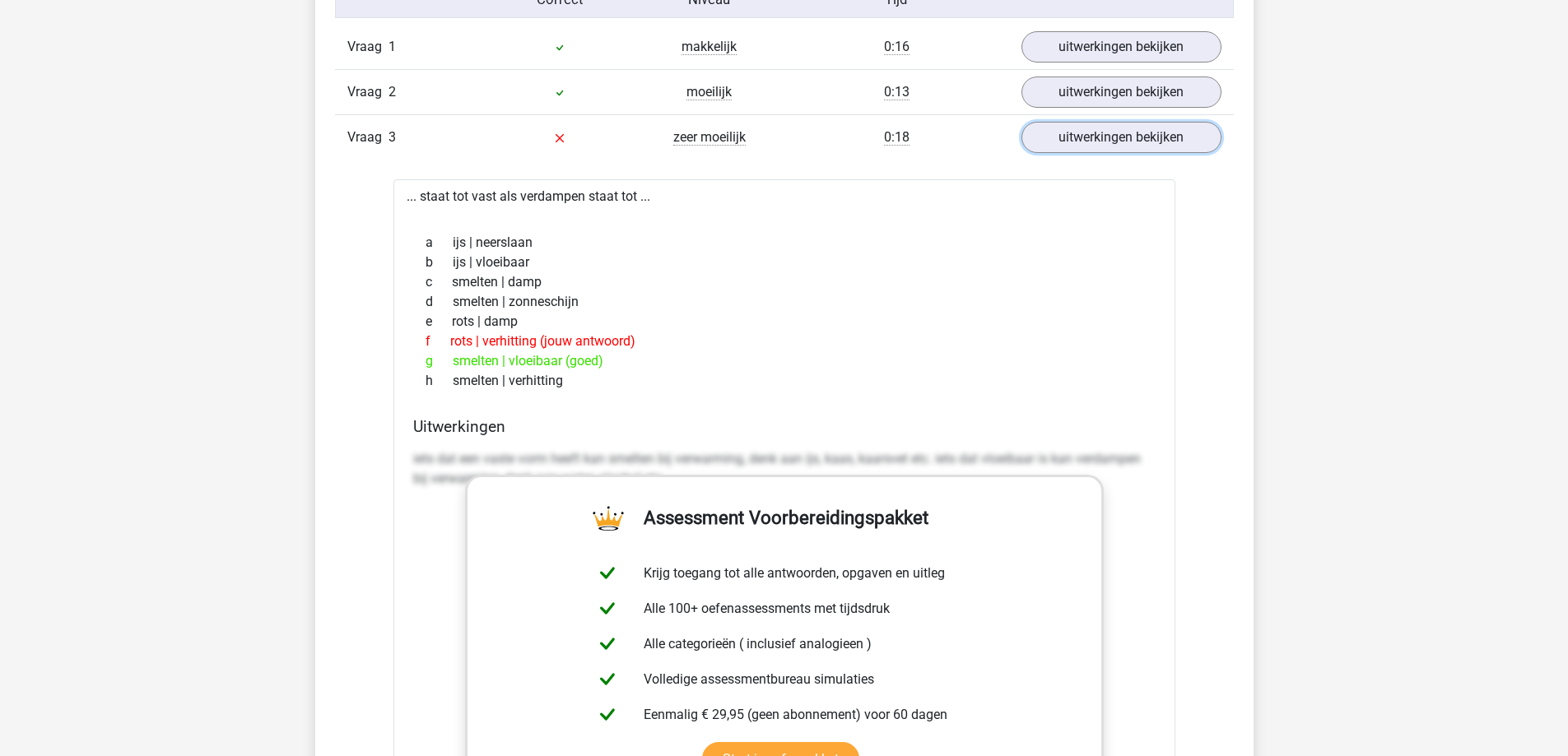
scroll to position [1398, 0]
click at [1124, 152] on link "uitwerkingen bekijken" at bounding box center [1121, 137] width 229 height 37
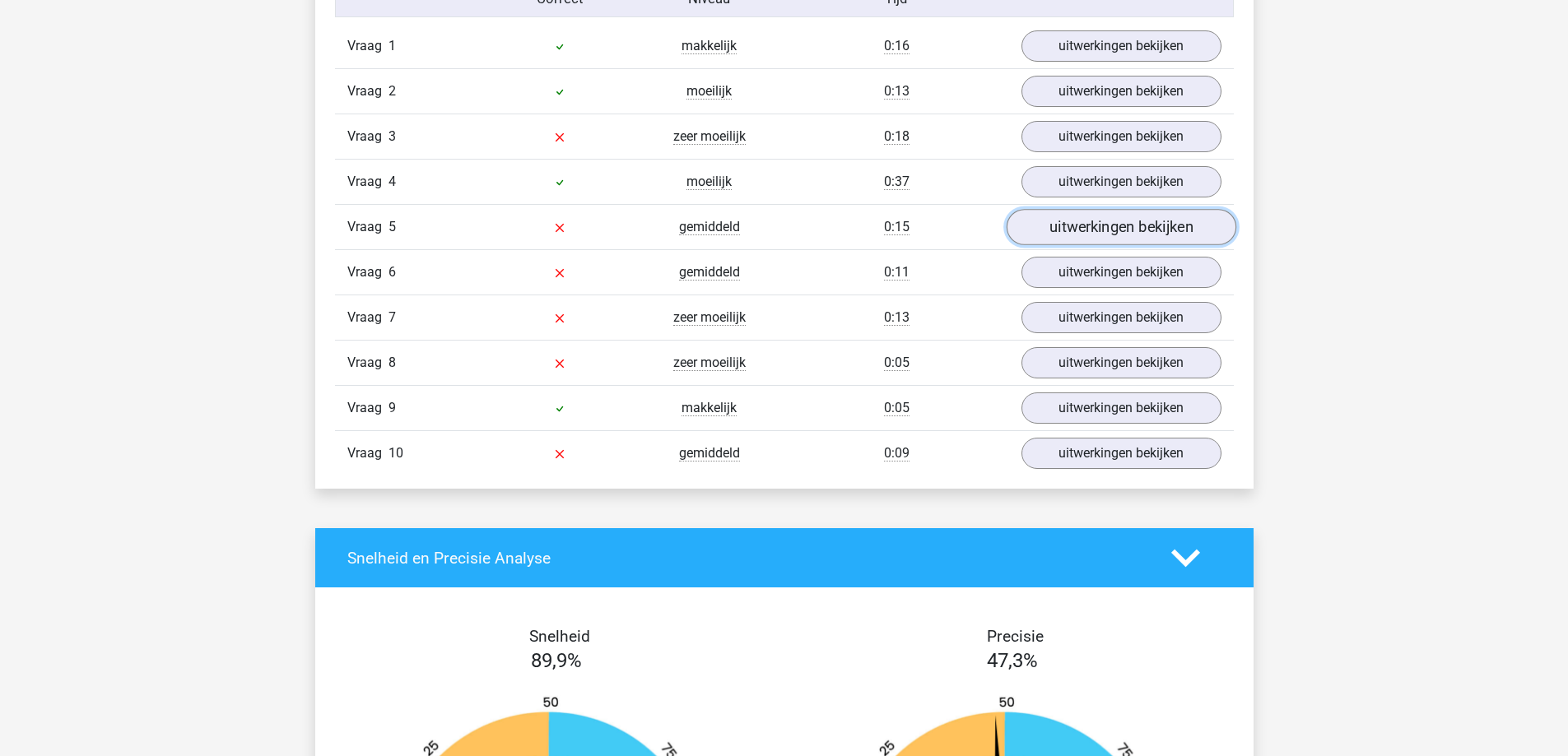
click at [1104, 229] on link "uitwerkingen bekijken" at bounding box center [1121, 228] width 229 height 37
